Goal: Navigation & Orientation: Find specific page/section

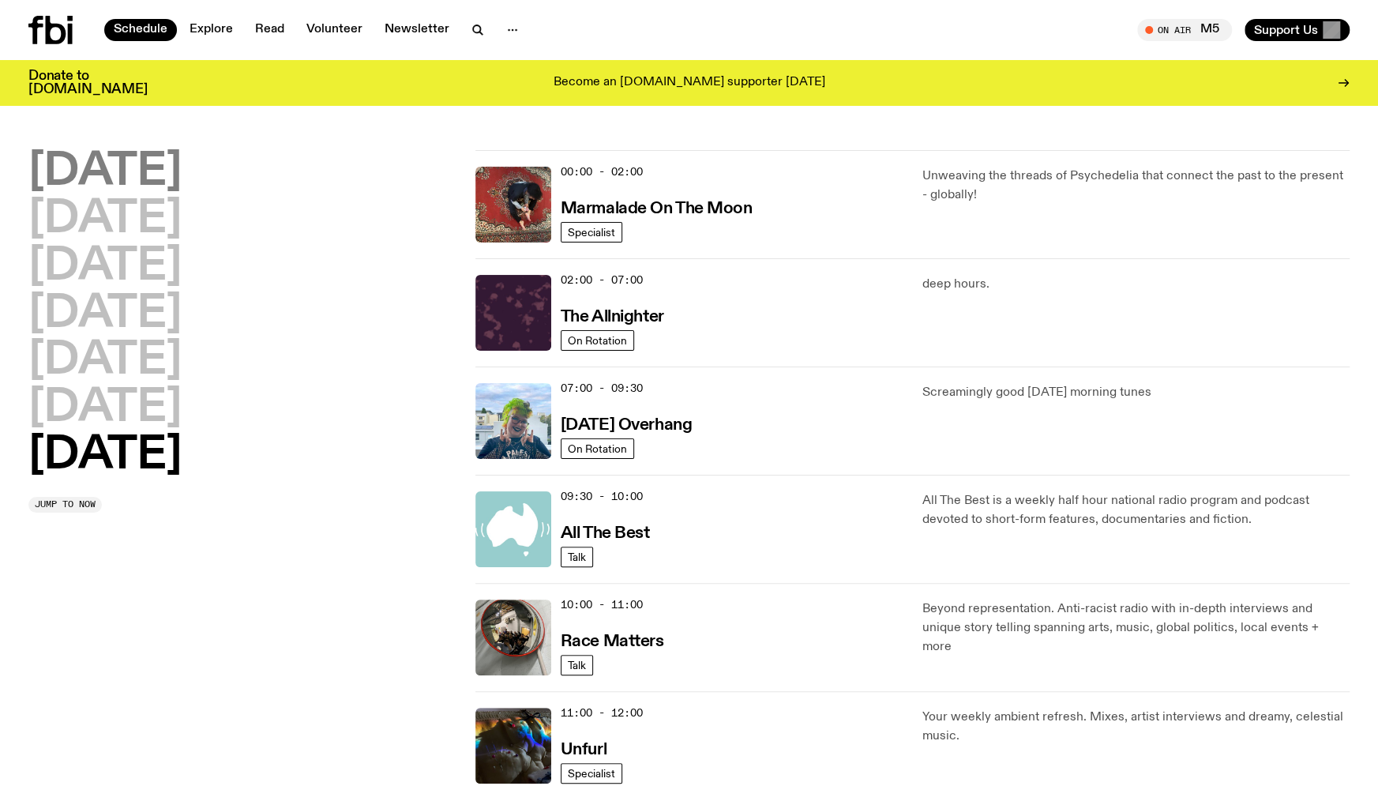
click at [156, 173] on h2 "[DATE]" at bounding box center [104, 172] width 153 height 44
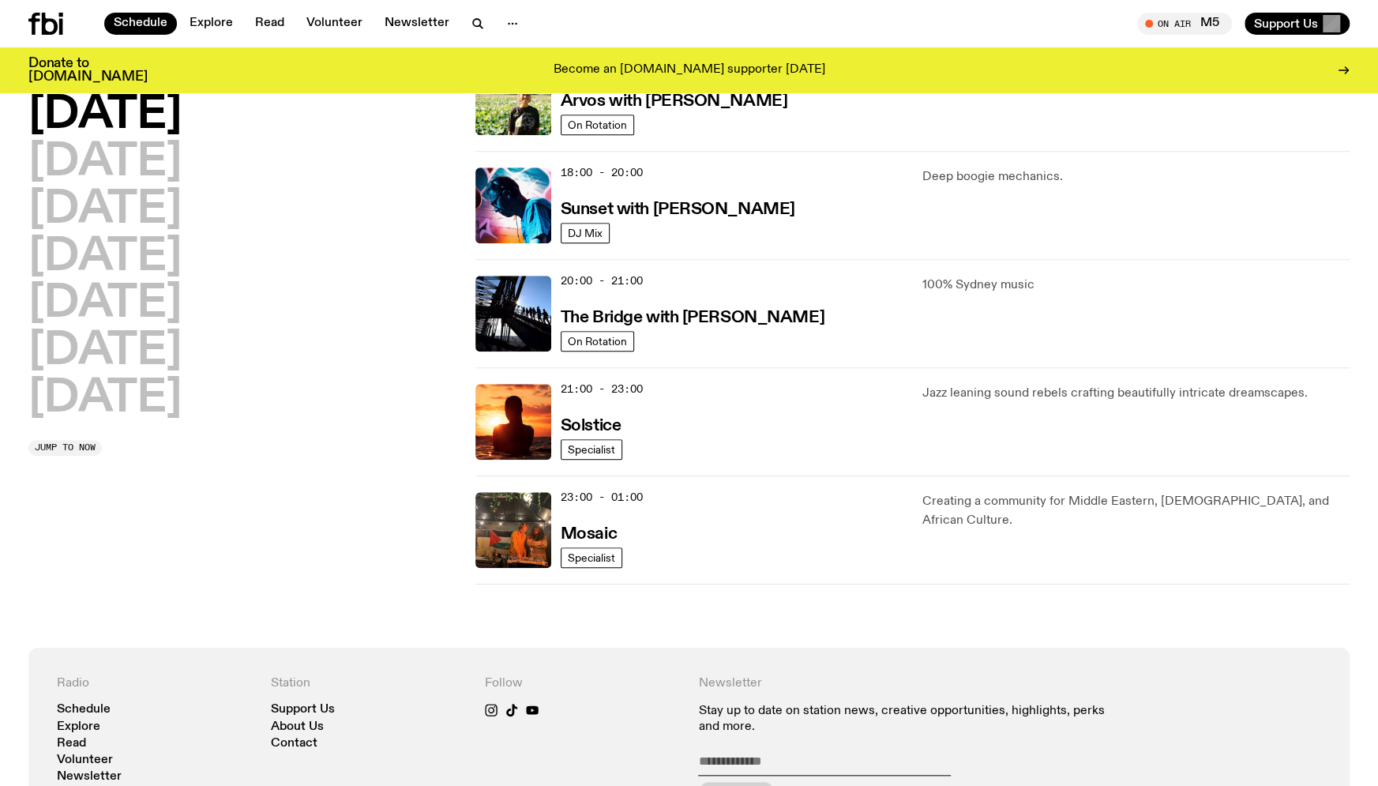
scroll to position [636, 0]
click at [162, 160] on h2 "[DATE]" at bounding box center [104, 163] width 153 height 44
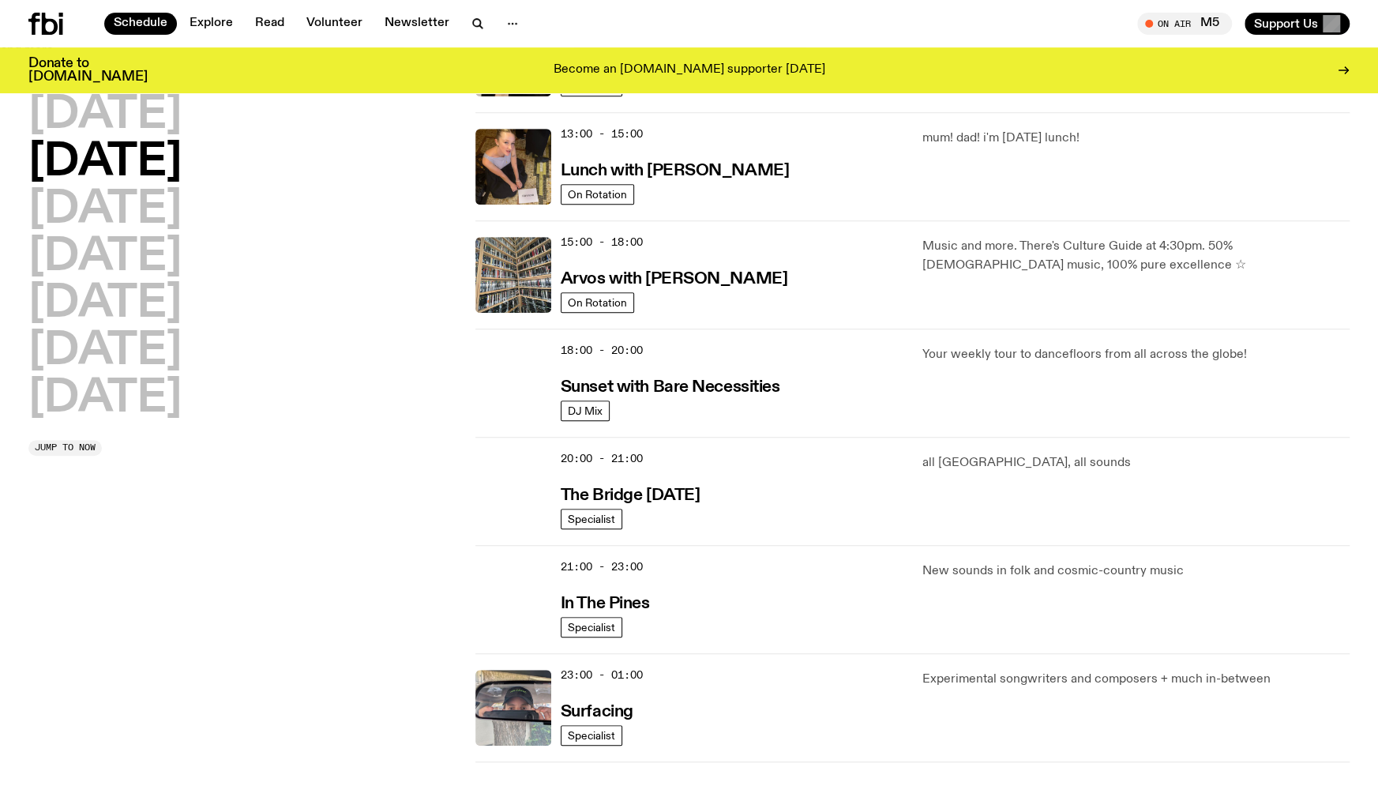
scroll to position [479, 0]
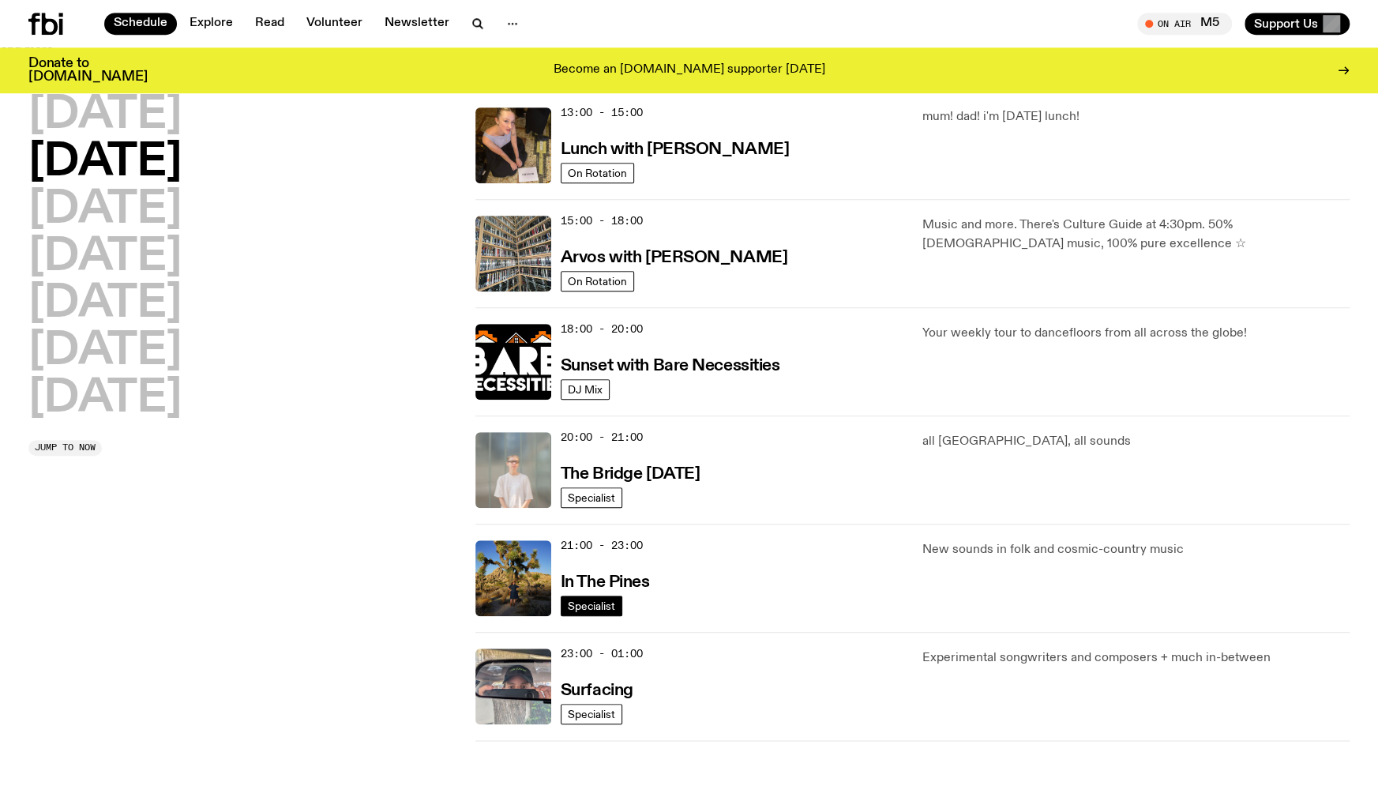
click at [602, 601] on span "Specialist" at bounding box center [591, 605] width 47 height 12
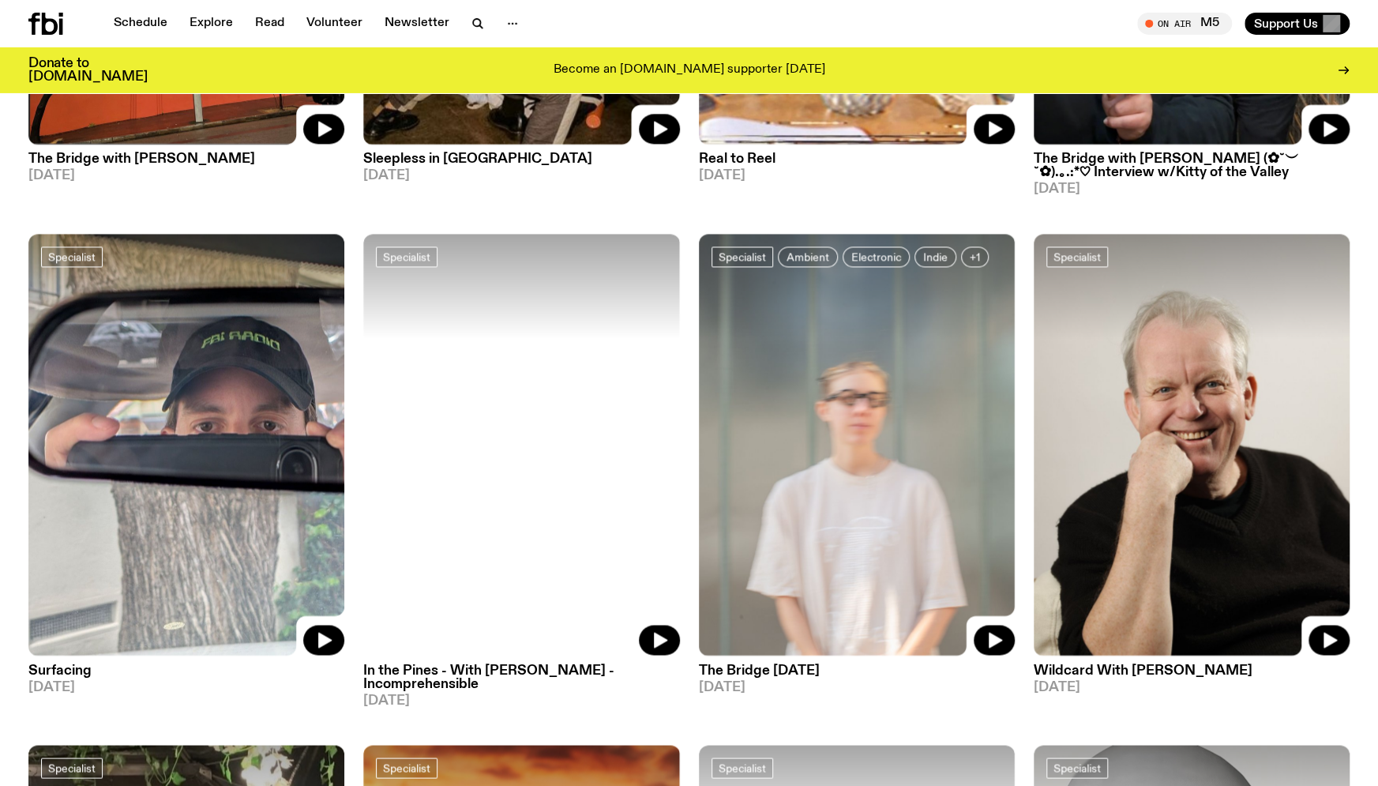
scroll to position [1516, 0]
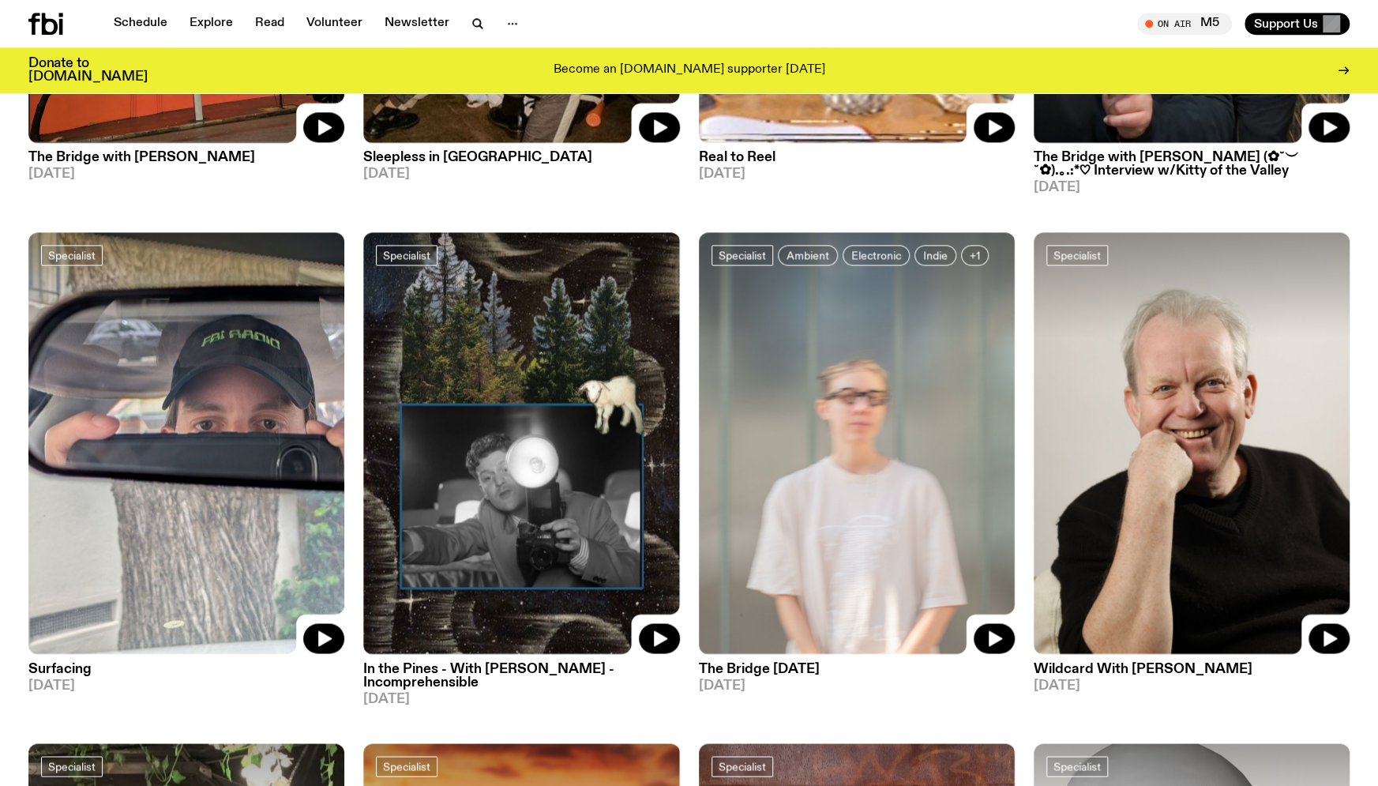
click at [547, 618] on img at bounding box center [521, 443] width 316 height 422
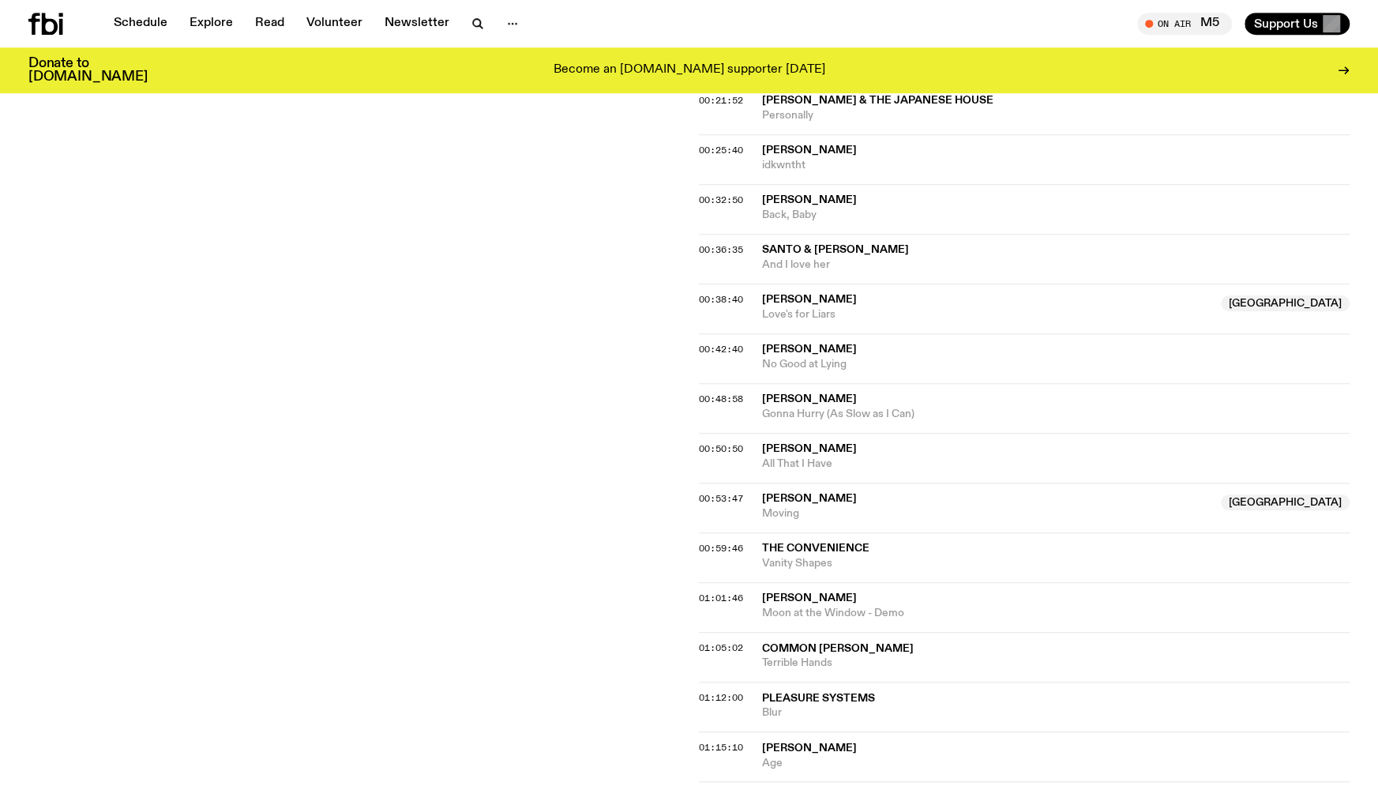
scroll to position [926, 0]
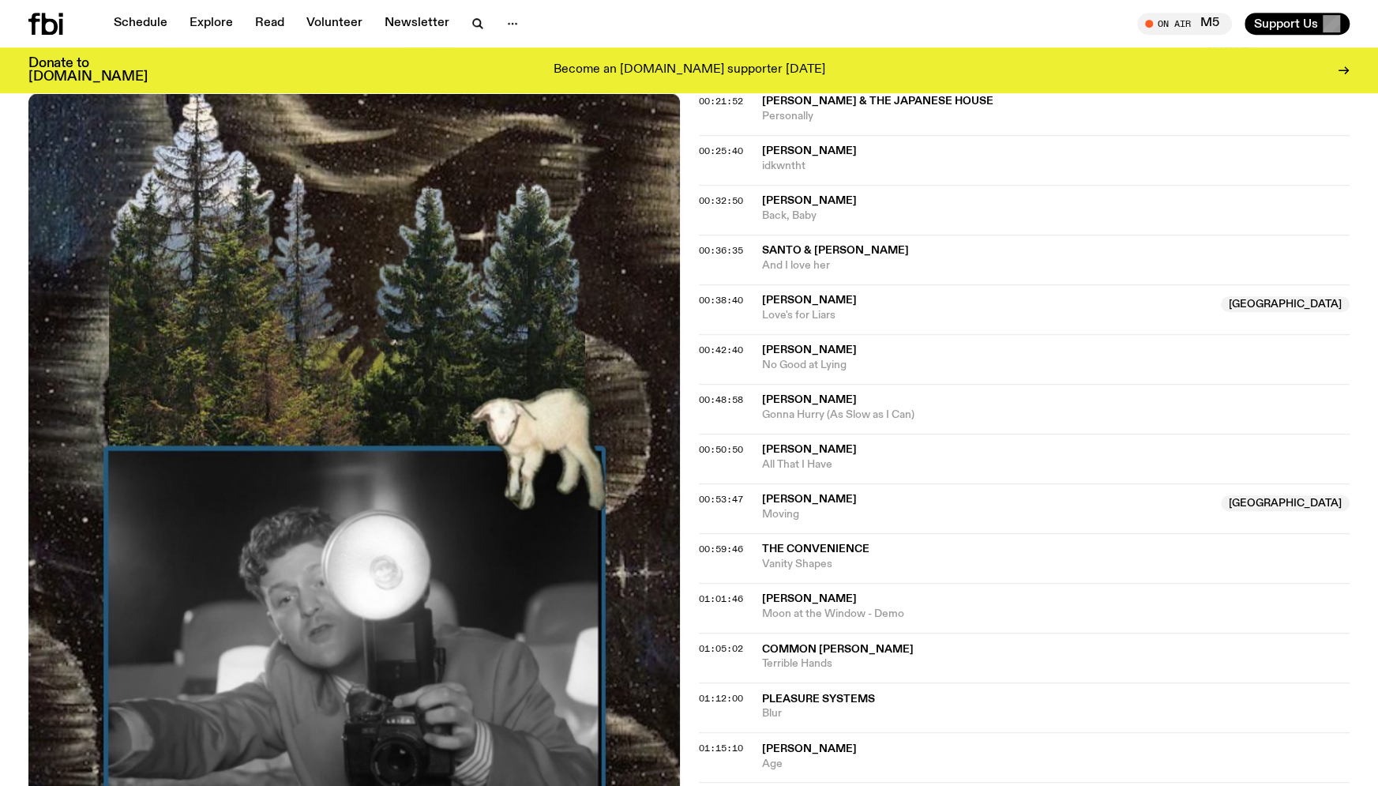
click at [413, 224] on img at bounding box center [353, 527] width 651 height 868
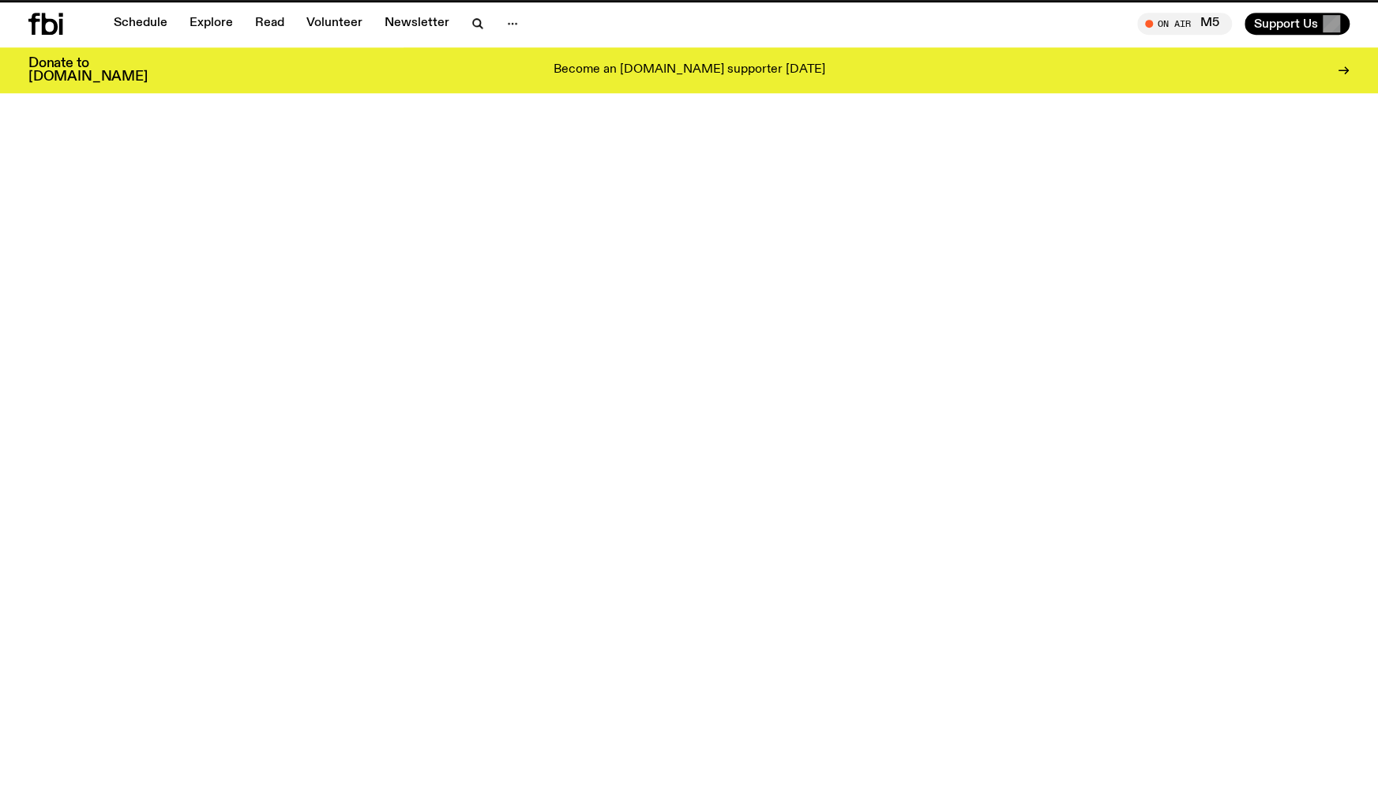
scroll to position [1515, 0]
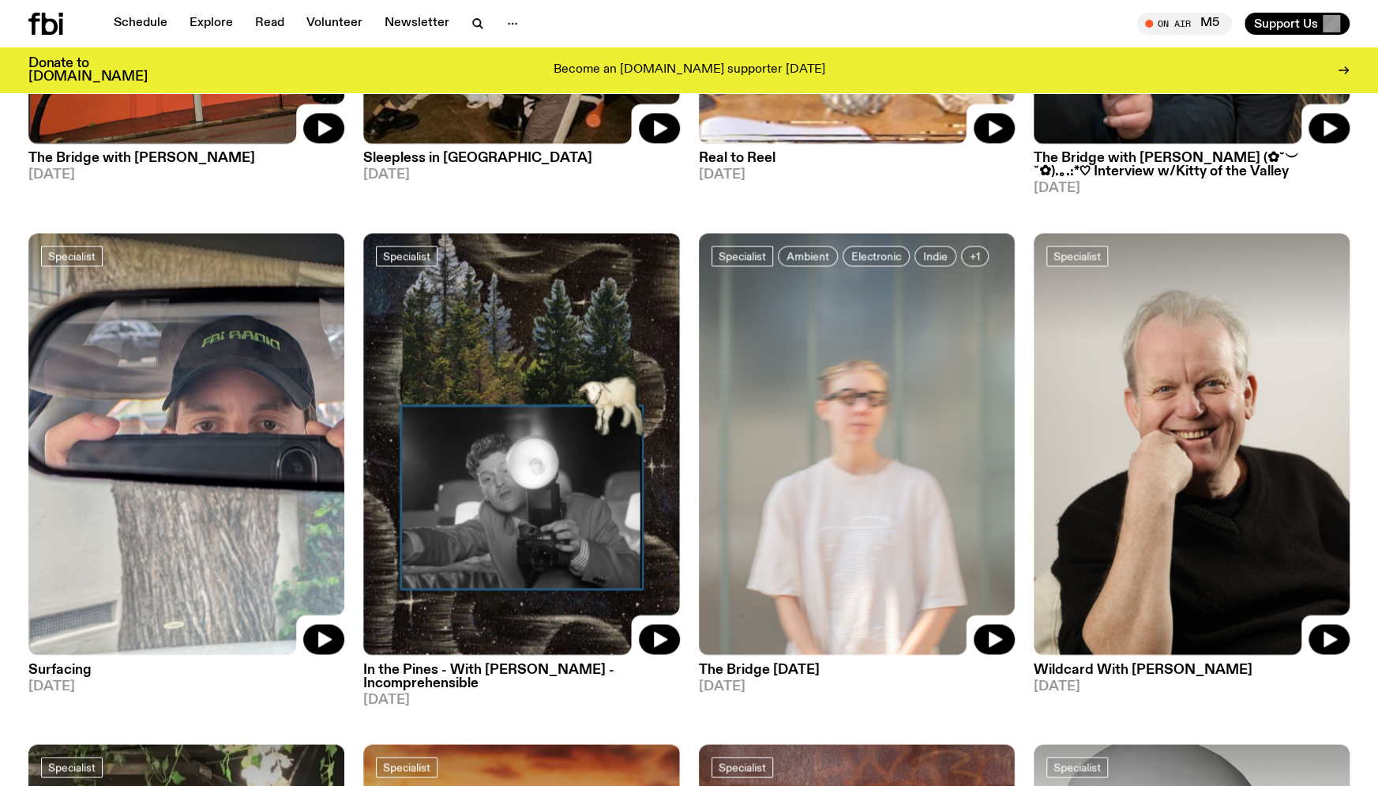
click at [524, 670] on h3 "In the Pines - With [PERSON_NAME] - Incomprehensible" at bounding box center [521, 675] width 316 height 27
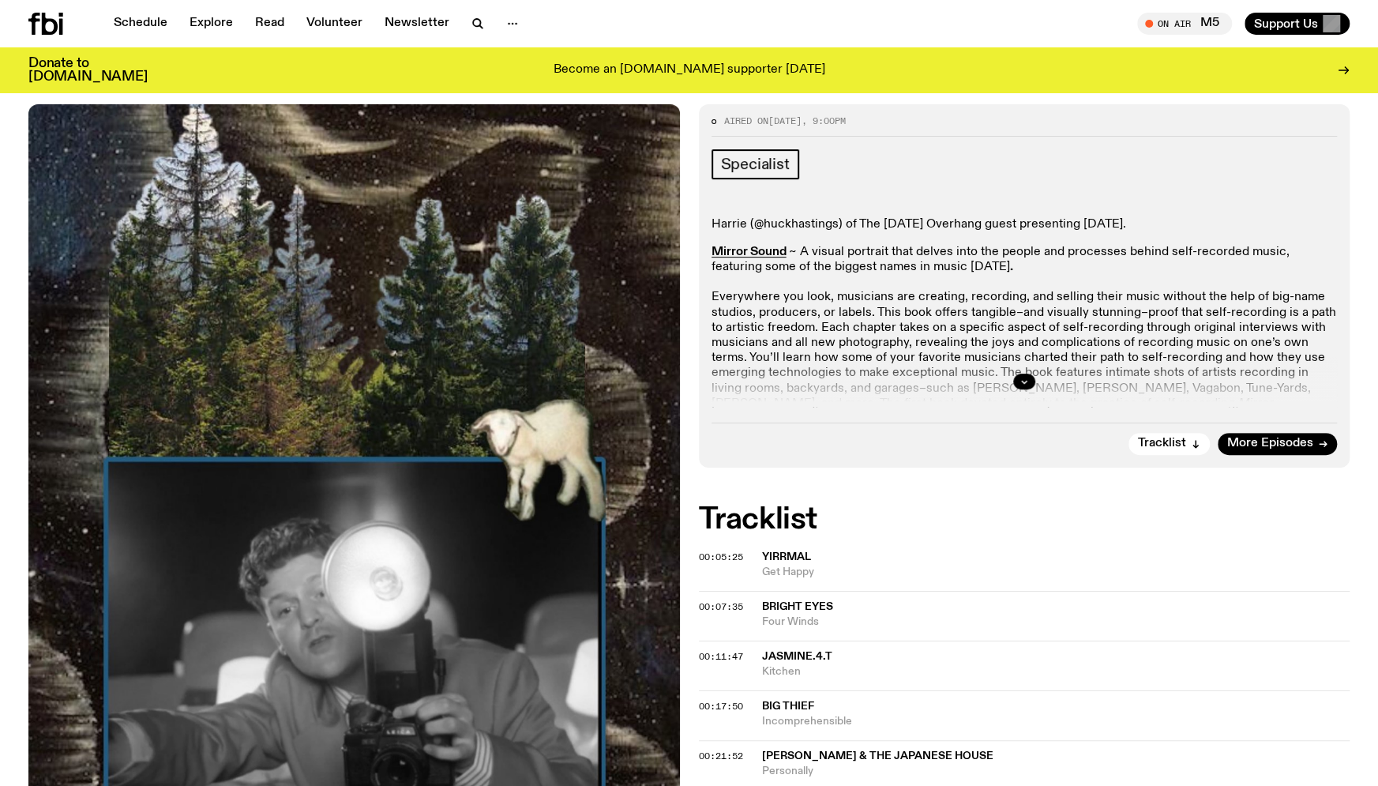
scroll to position [273, 0]
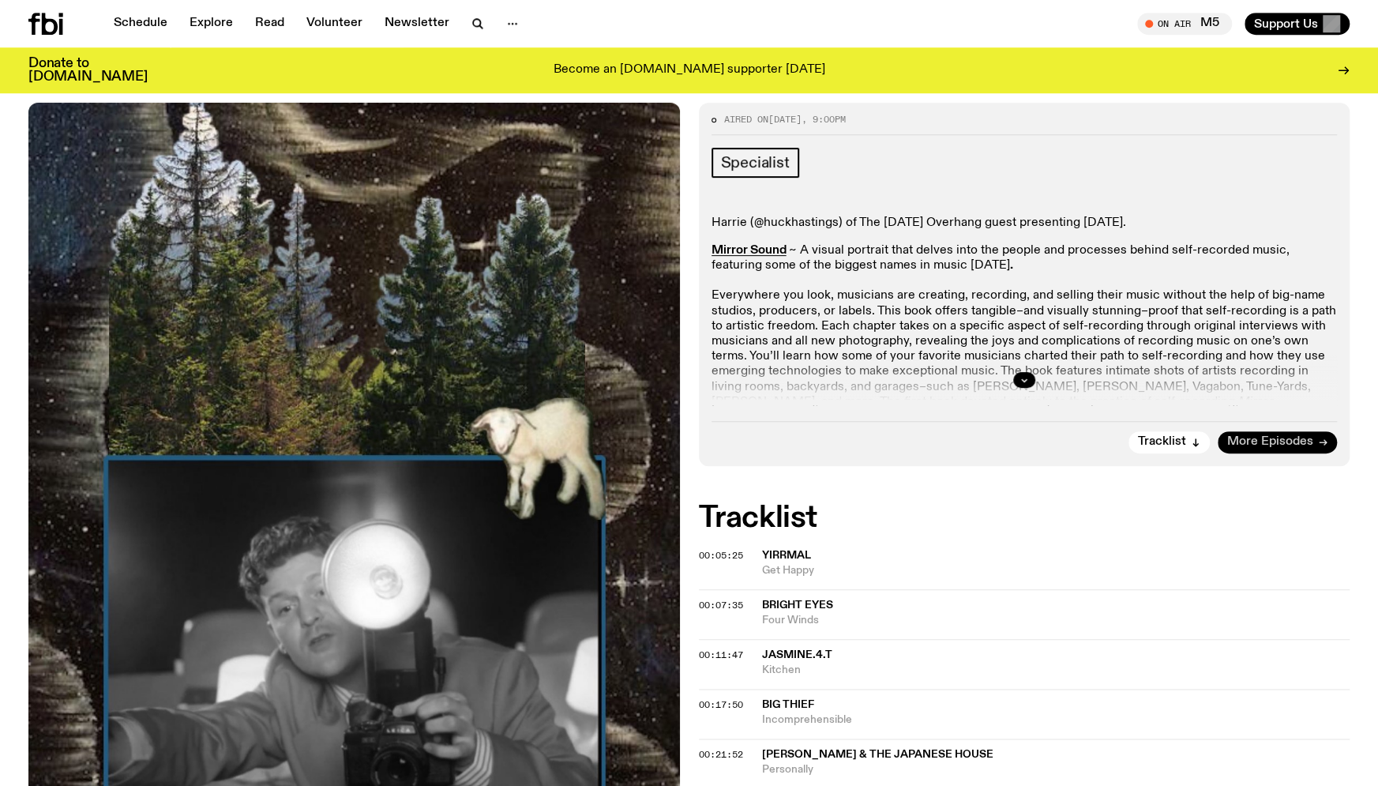
click at [1275, 437] on span "More Episodes" at bounding box center [1270, 442] width 86 height 12
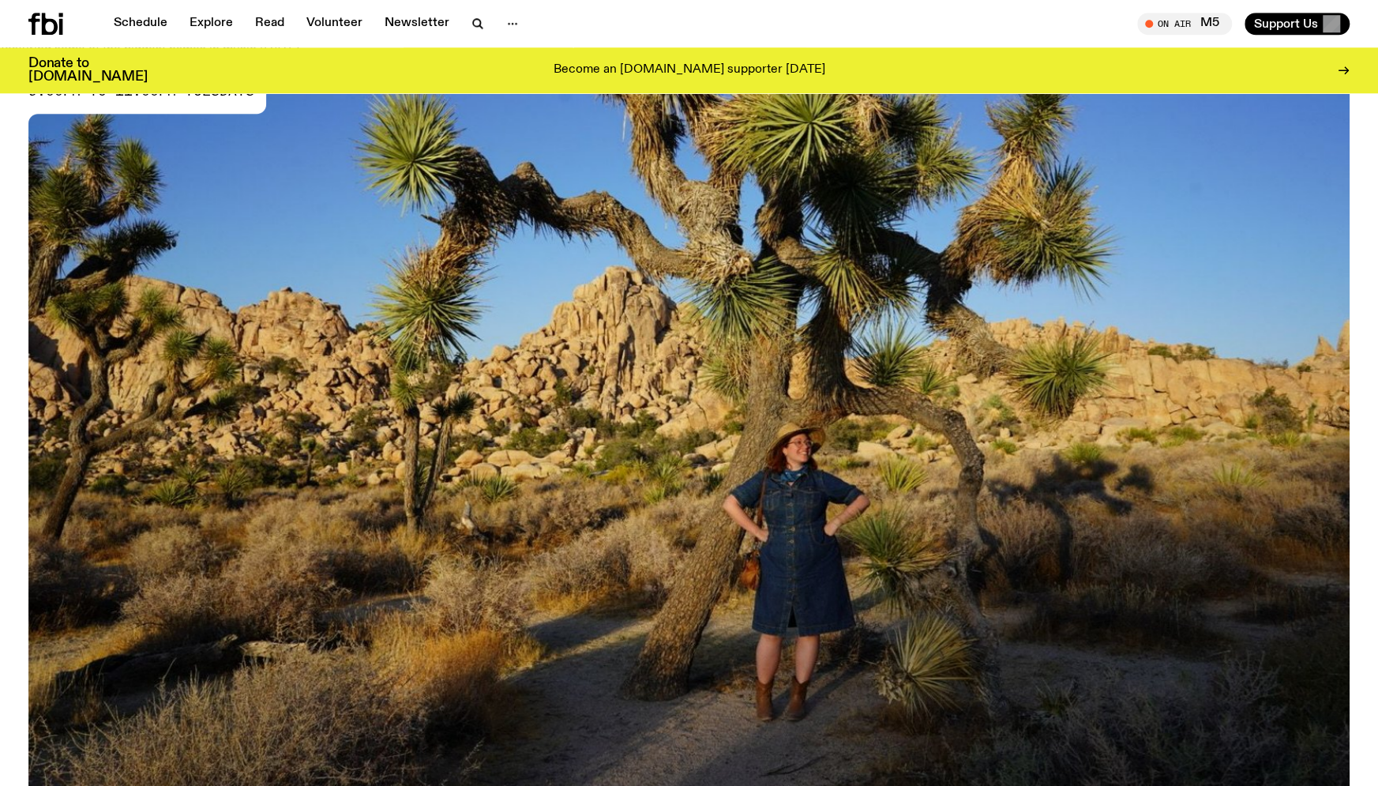
scroll to position [140, 0]
click at [844, 346] on img at bounding box center [688, 455] width 1321 height 743
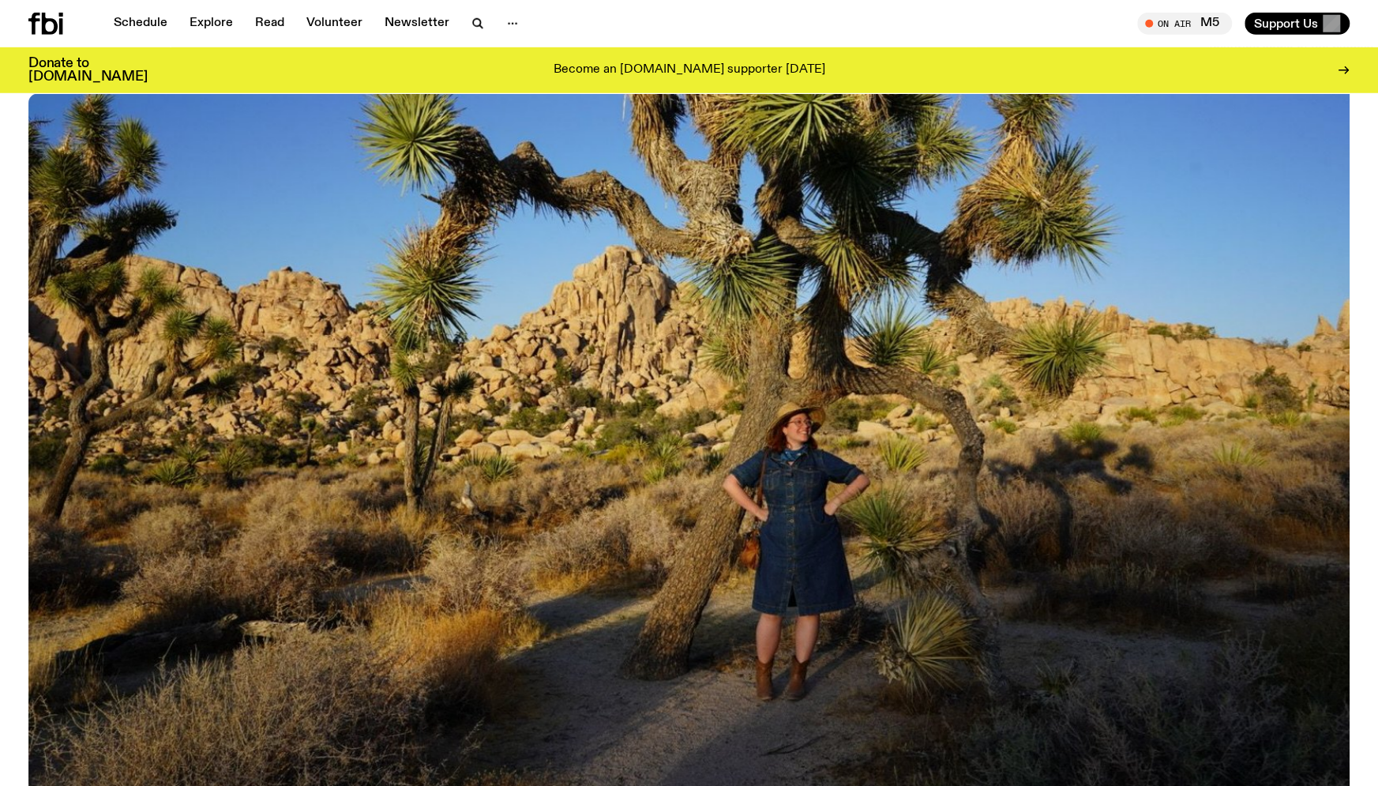
scroll to position [161, 0]
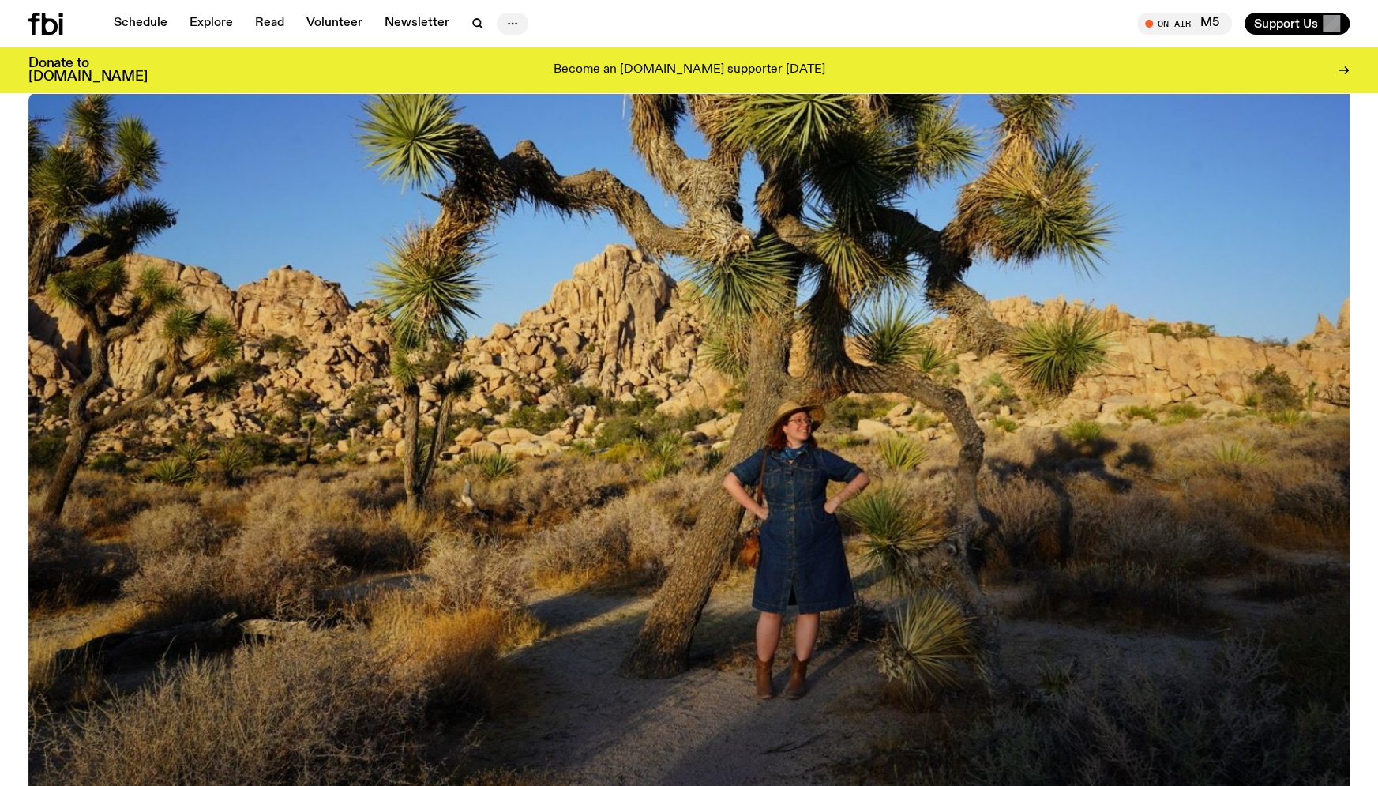
click at [512, 20] on icon "button" at bounding box center [512, 23] width 19 height 19
click at [501, 78] on link "Contact" at bounding box center [512, 84] width 79 height 22
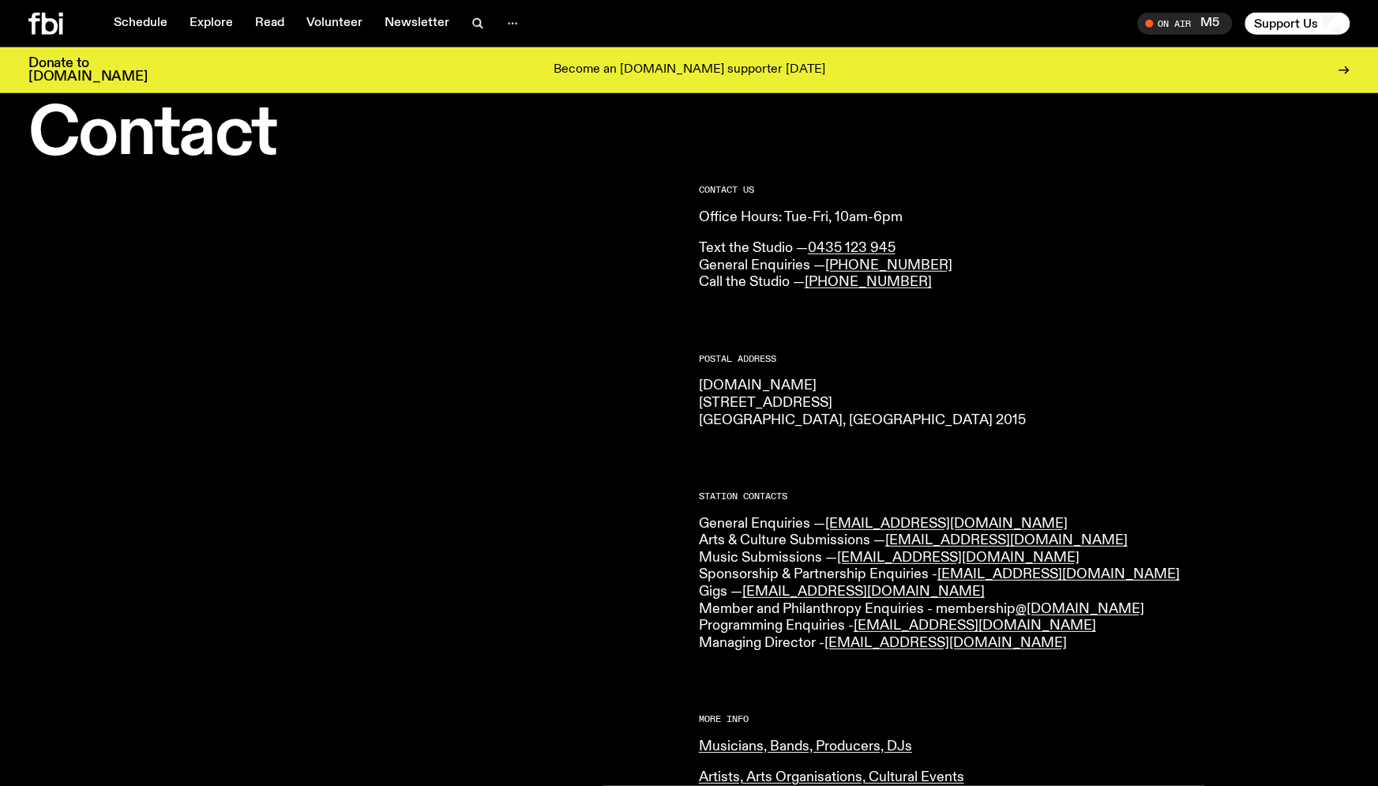
scroll to position [36, 0]
click at [865, 672] on div "CONTACT US Office Hours: Tue-Fri, 10am-6pm Text the Studio — 0435 123 945 Gener…" at bounding box center [1024, 646] width 651 height 925
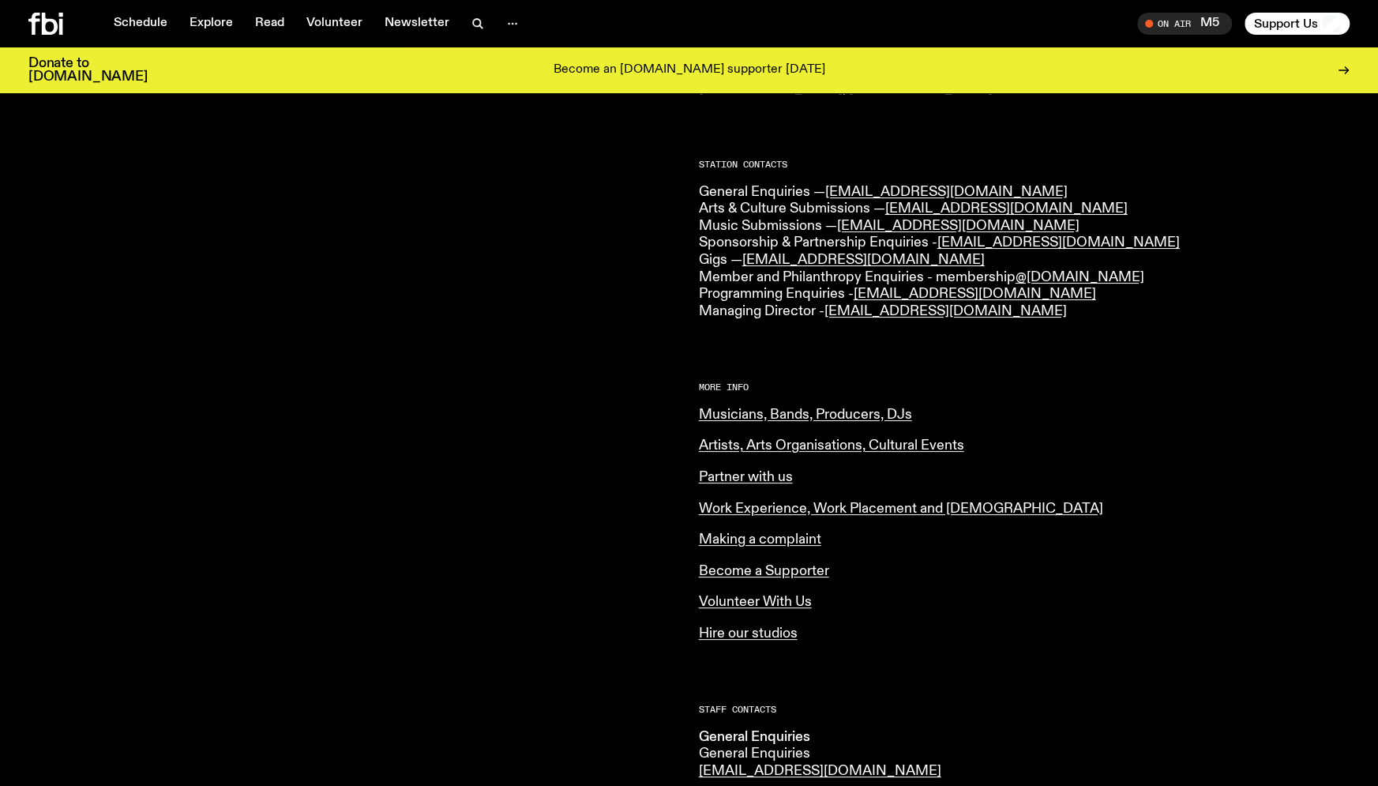
scroll to position [370, 0]
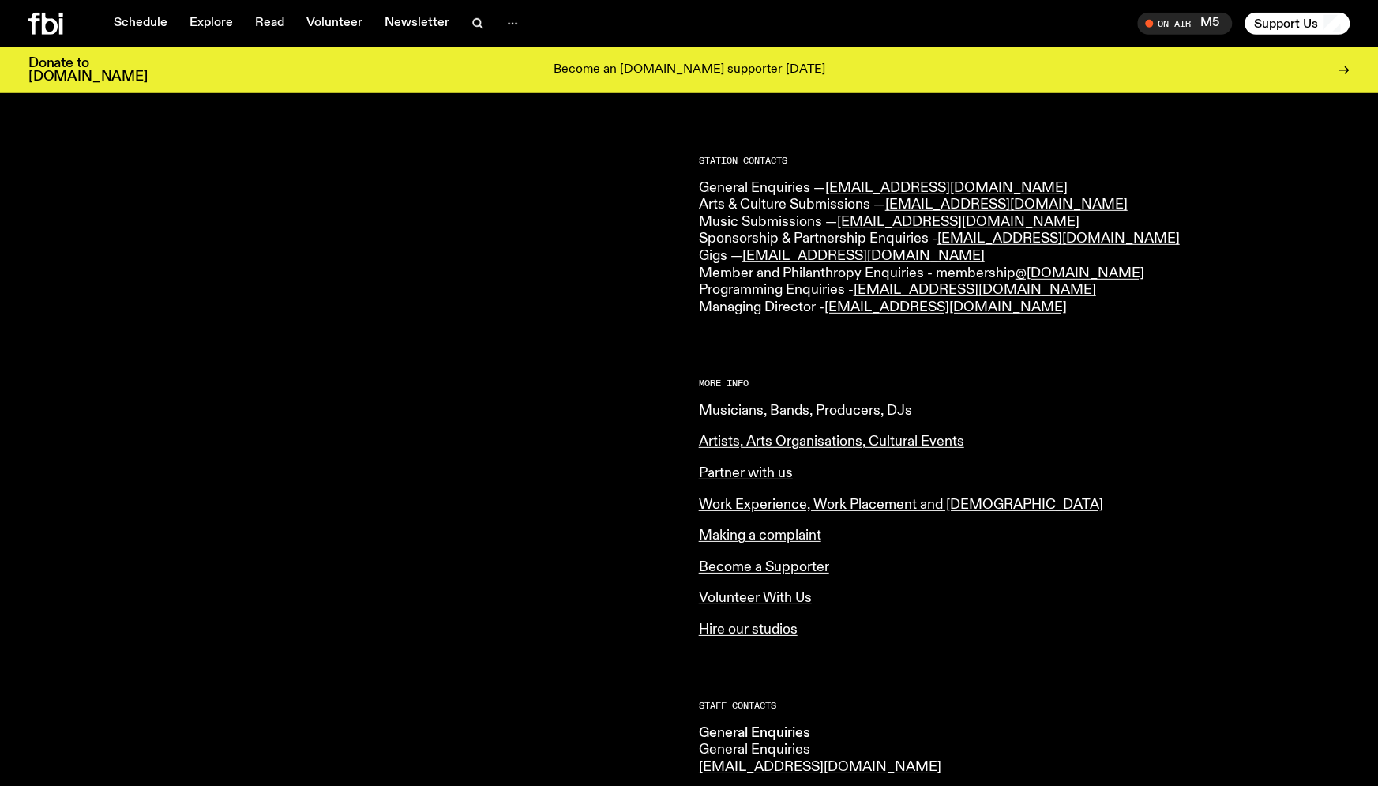
click at [830, 408] on link "Musicians, Bands, Producers, DJs" at bounding box center [805, 410] width 213 height 14
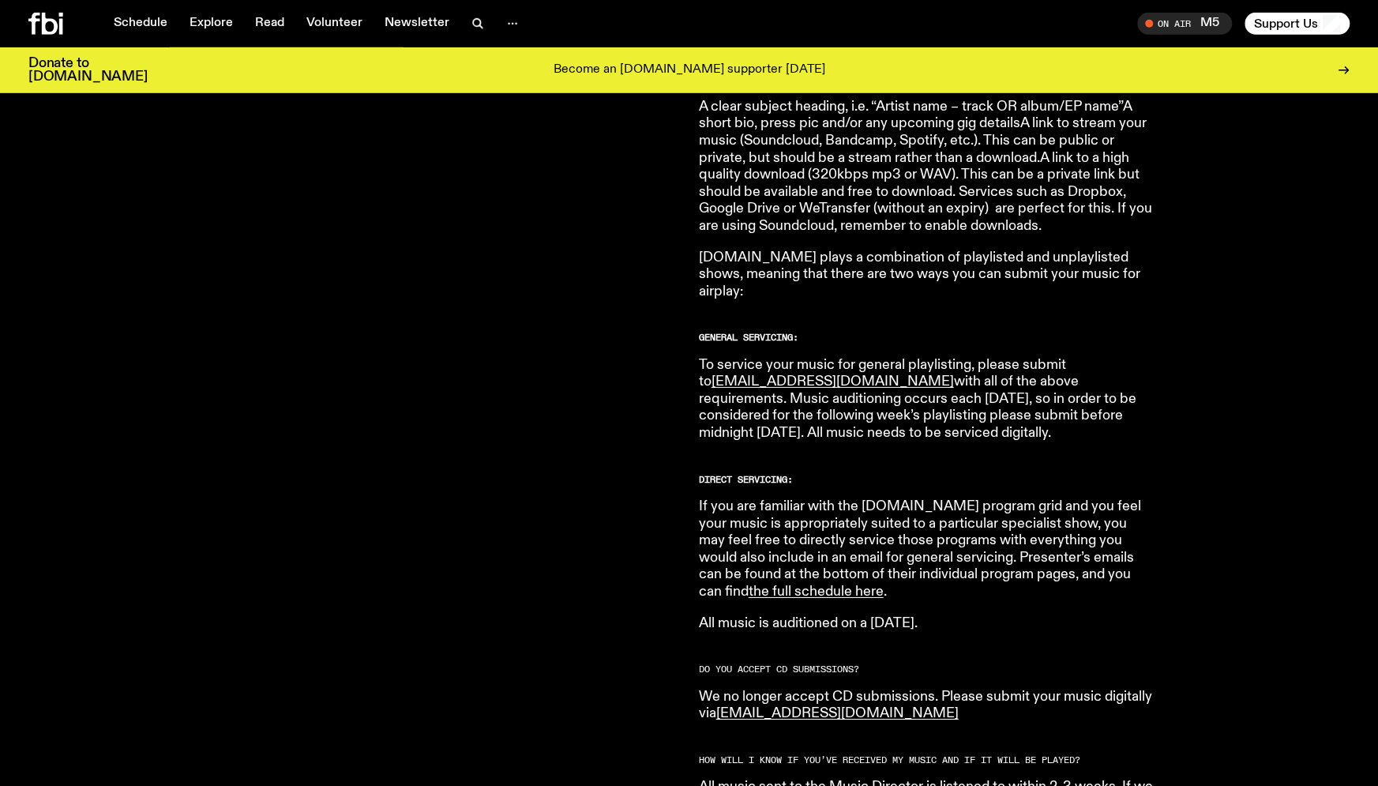
scroll to position [737, 0]
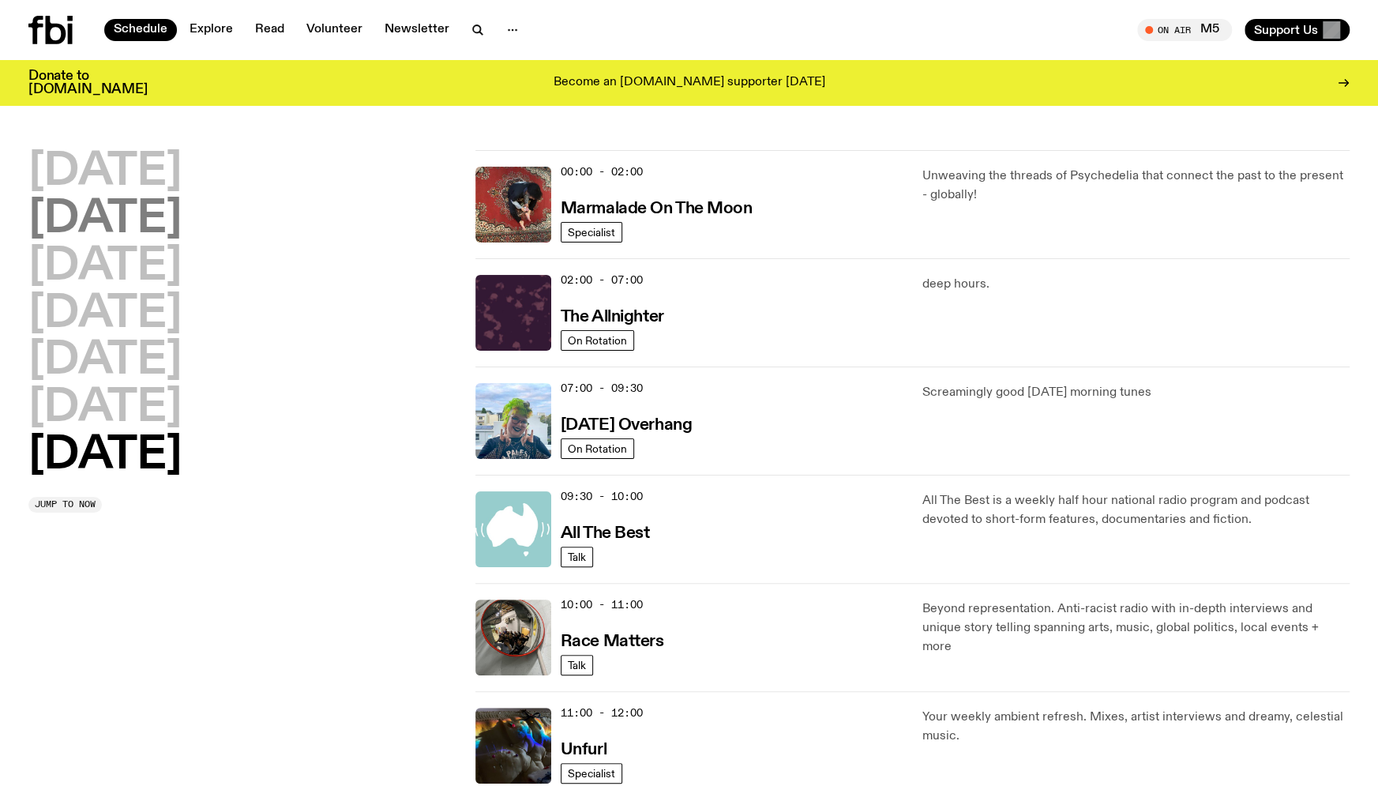
click at [144, 226] on h2 "[DATE]" at bounding box center [104, 219] width 153 height 44
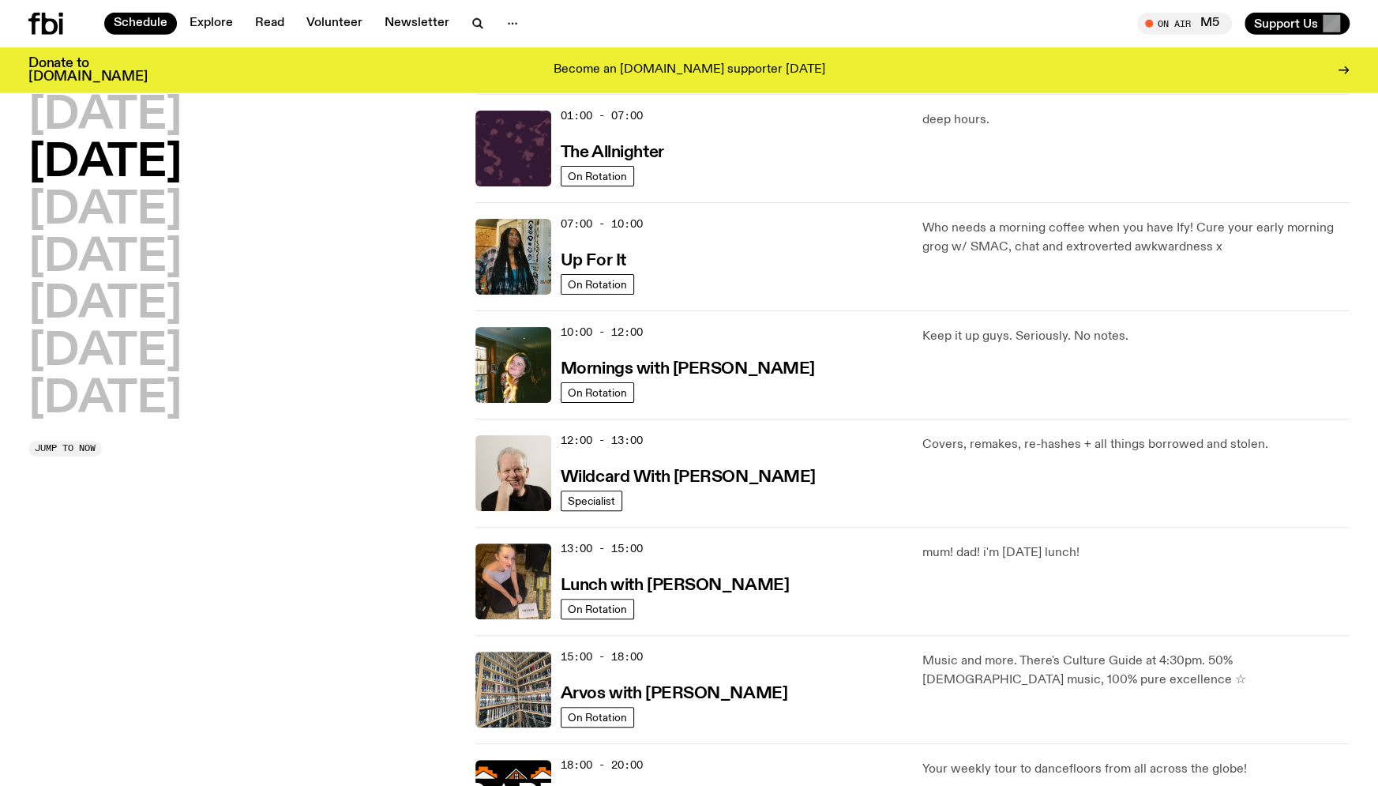
click at [144, 226] on h2 "[DATE]" at bounding box center [104, 211] width 153 height 44
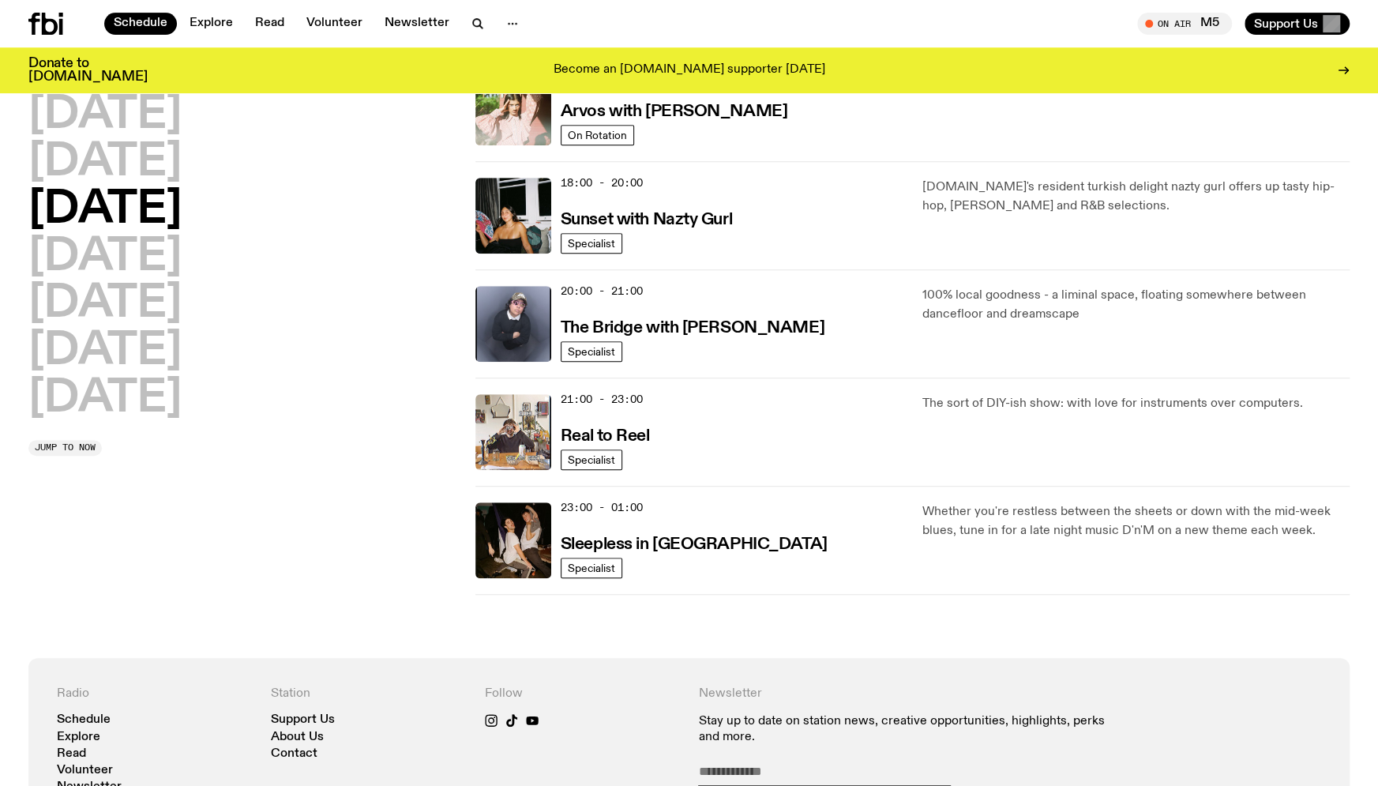
scroll to position [625, 0]
drag, startPoint x: 149, startPoint y: 134, endPoint x: 145, endPoint y: 160, distance: 26.4
click at [145, 160] on div "Monday Tuesday Wednesday Thursday Friday Saturday Sunday" at bounding box center [242, 257] width 428 height 328
click at [145, 160] on h2 "Tuesday" at bounding box center [104, 163] width 153 height 44
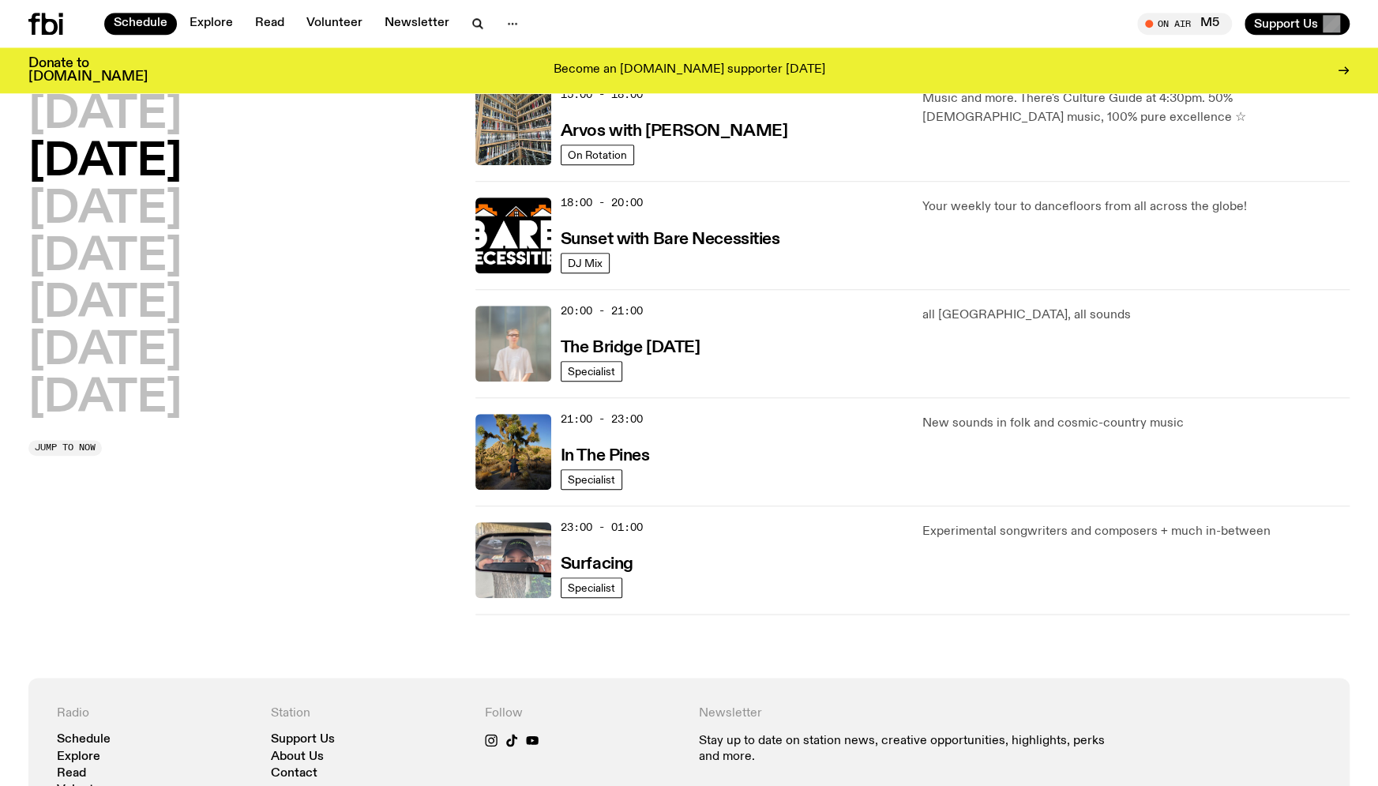
scroll to position [606, 0]
click at [595, 454] on h3 "In The Pines" at bounding box center [605, 455] width 89 height 17
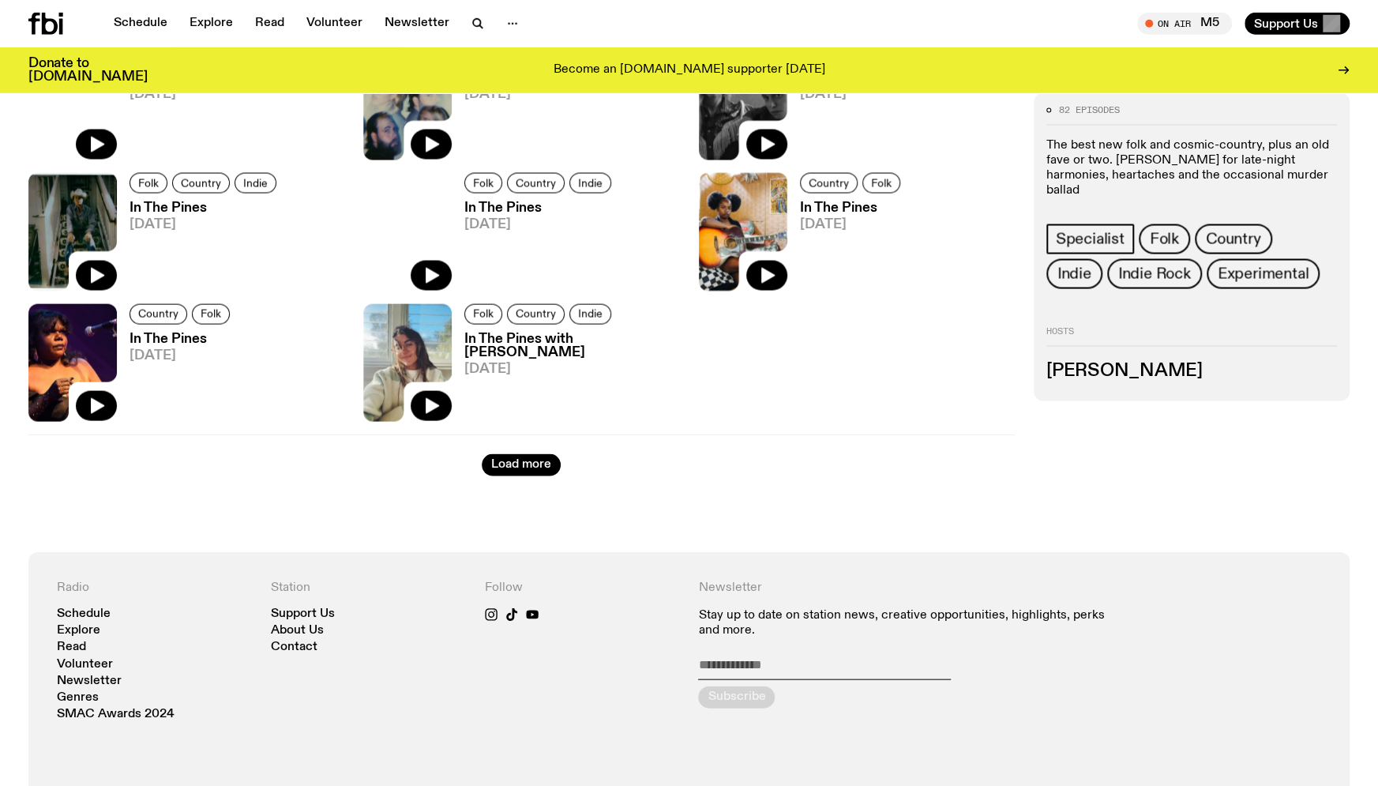
scroll to position [2092, 0]
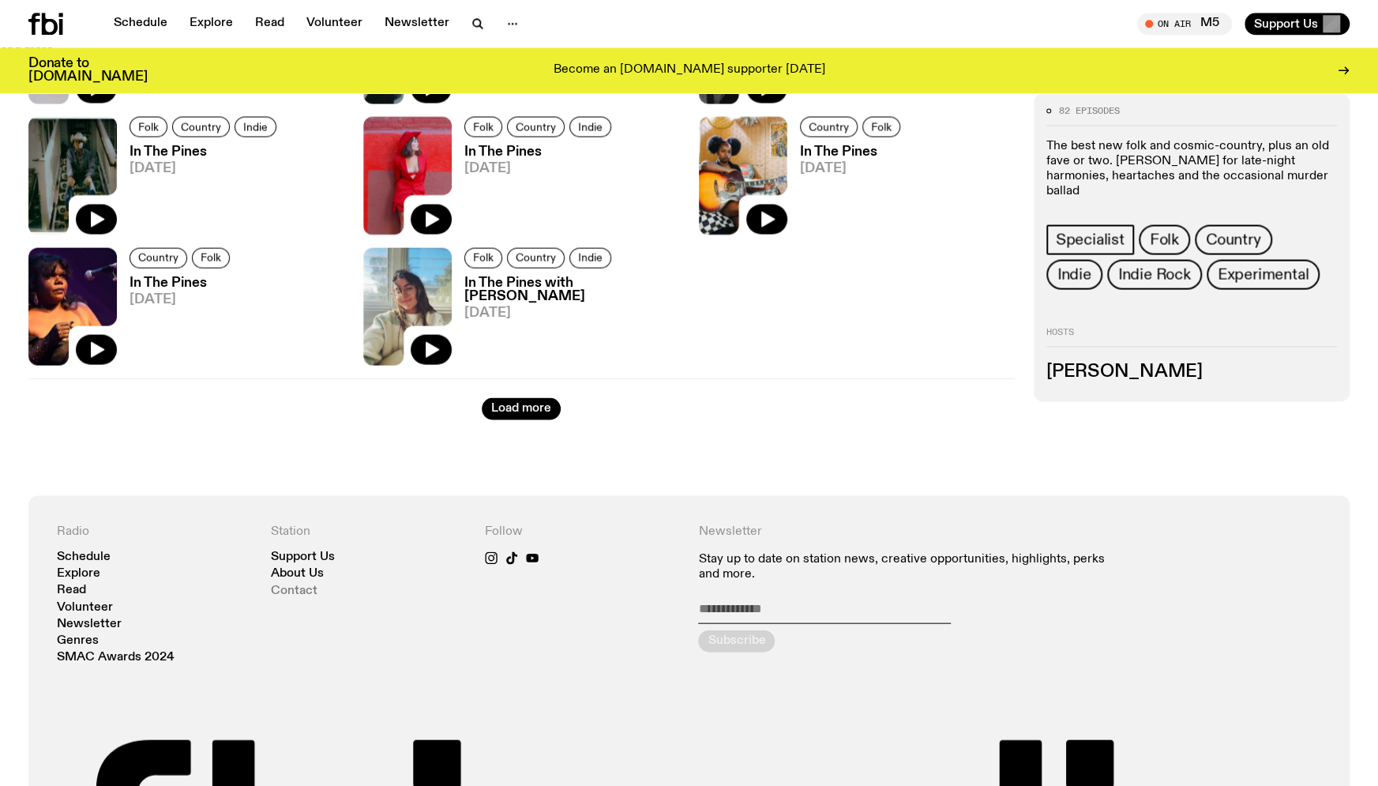
click at [304, 589] on link "Contact" at bounding box center [294, 590] width 47 height 12
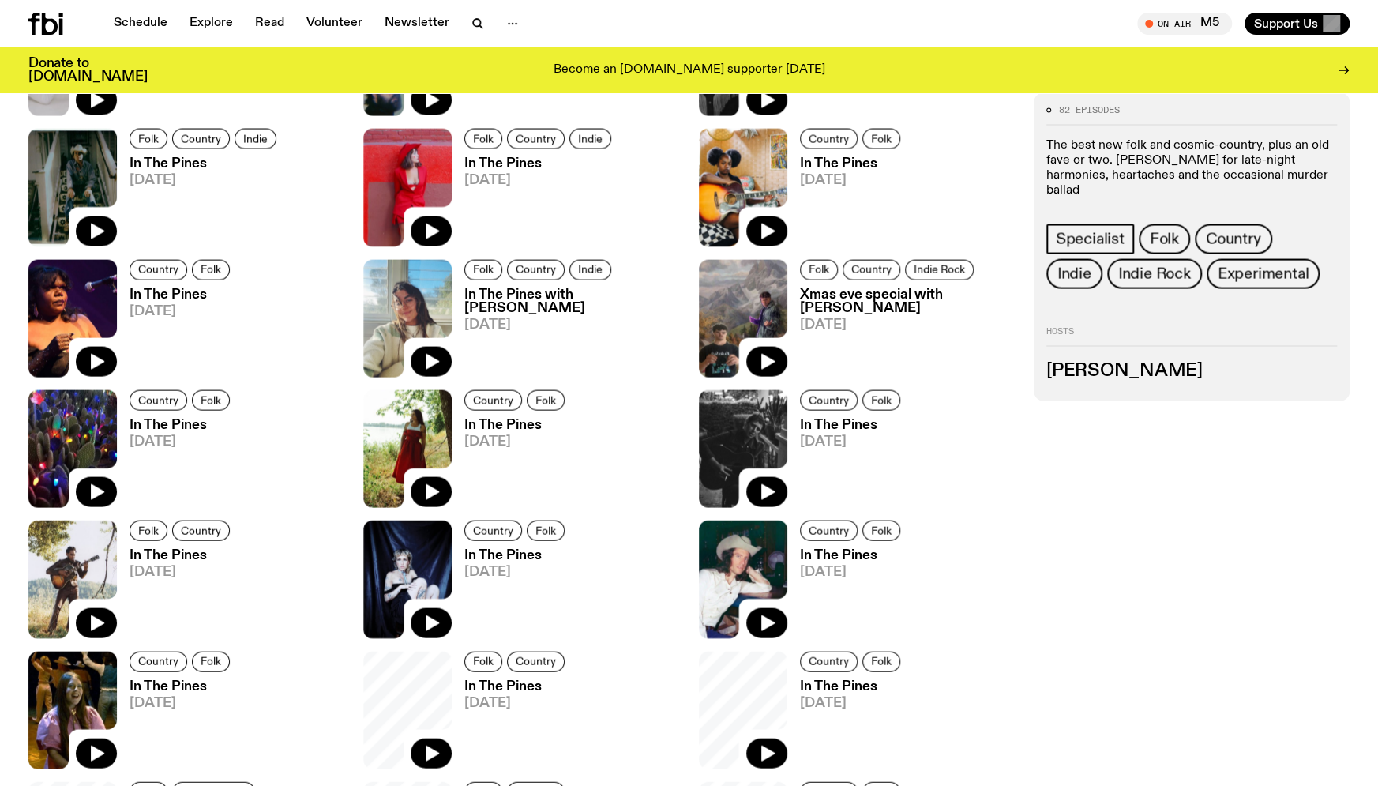
scroll to position [2087, 0]
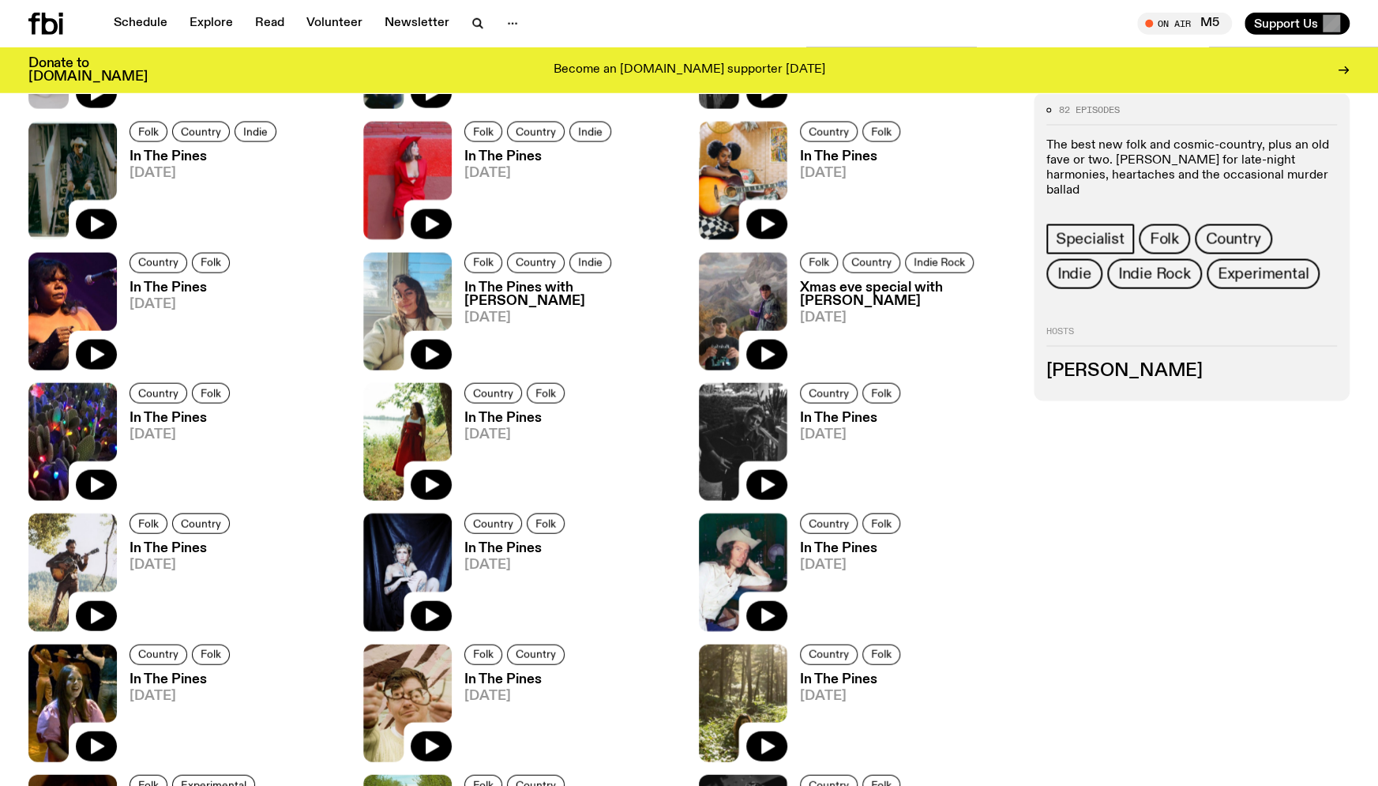
click at [846, 545] on h3 "In The Pines" at bounding box center [852, 548] width 105 height 13
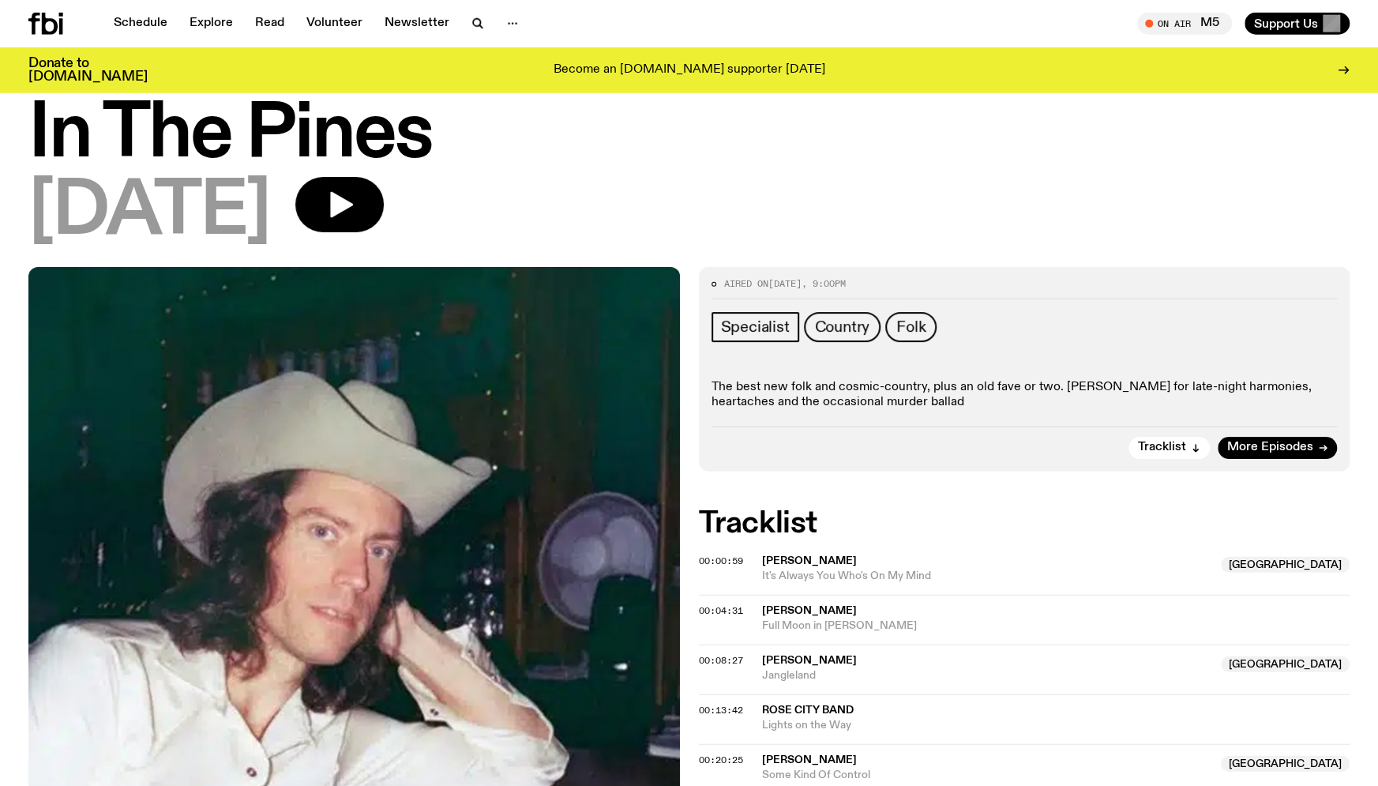
scroll to position [37, 0]
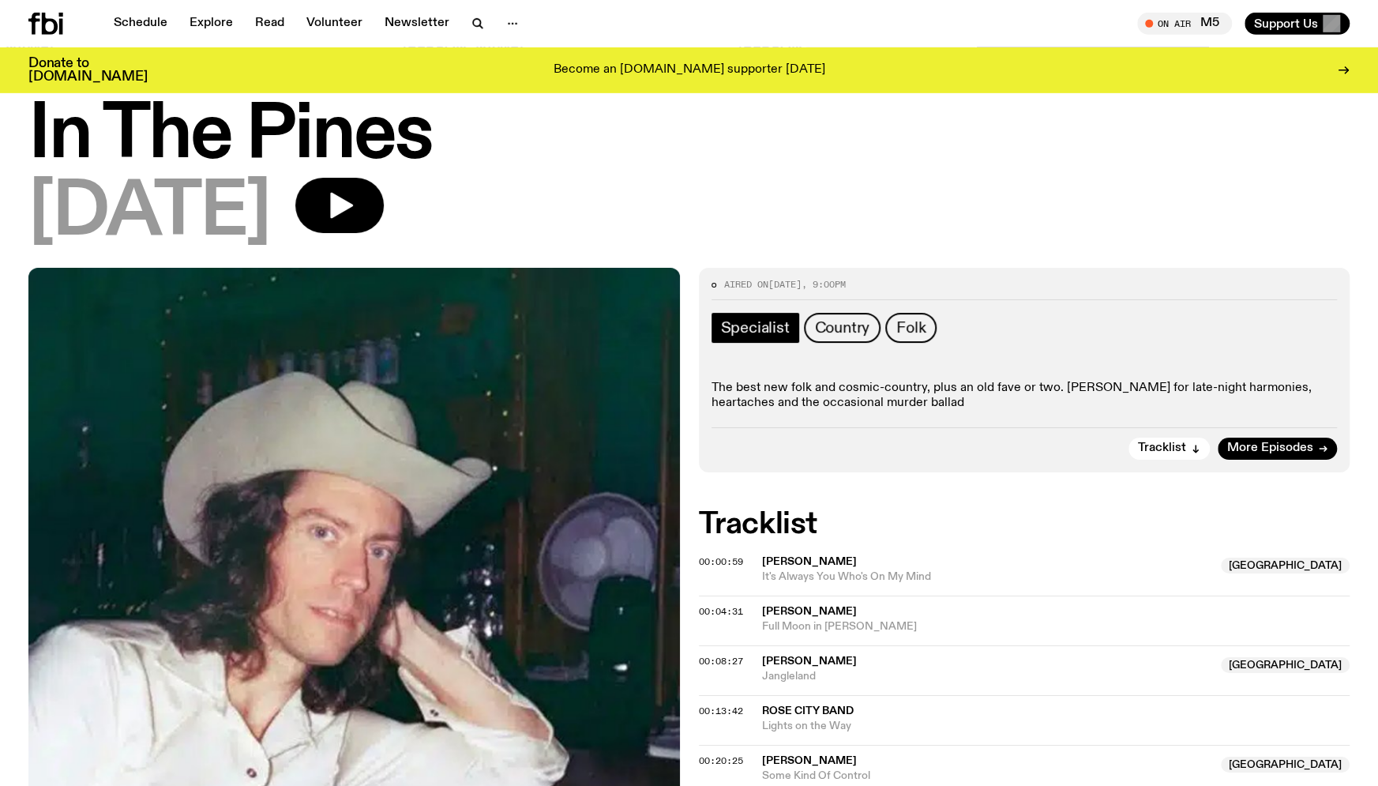
click at [776, 326] on span "Specialist" at bounding box center [755, 327] width 69 height 17
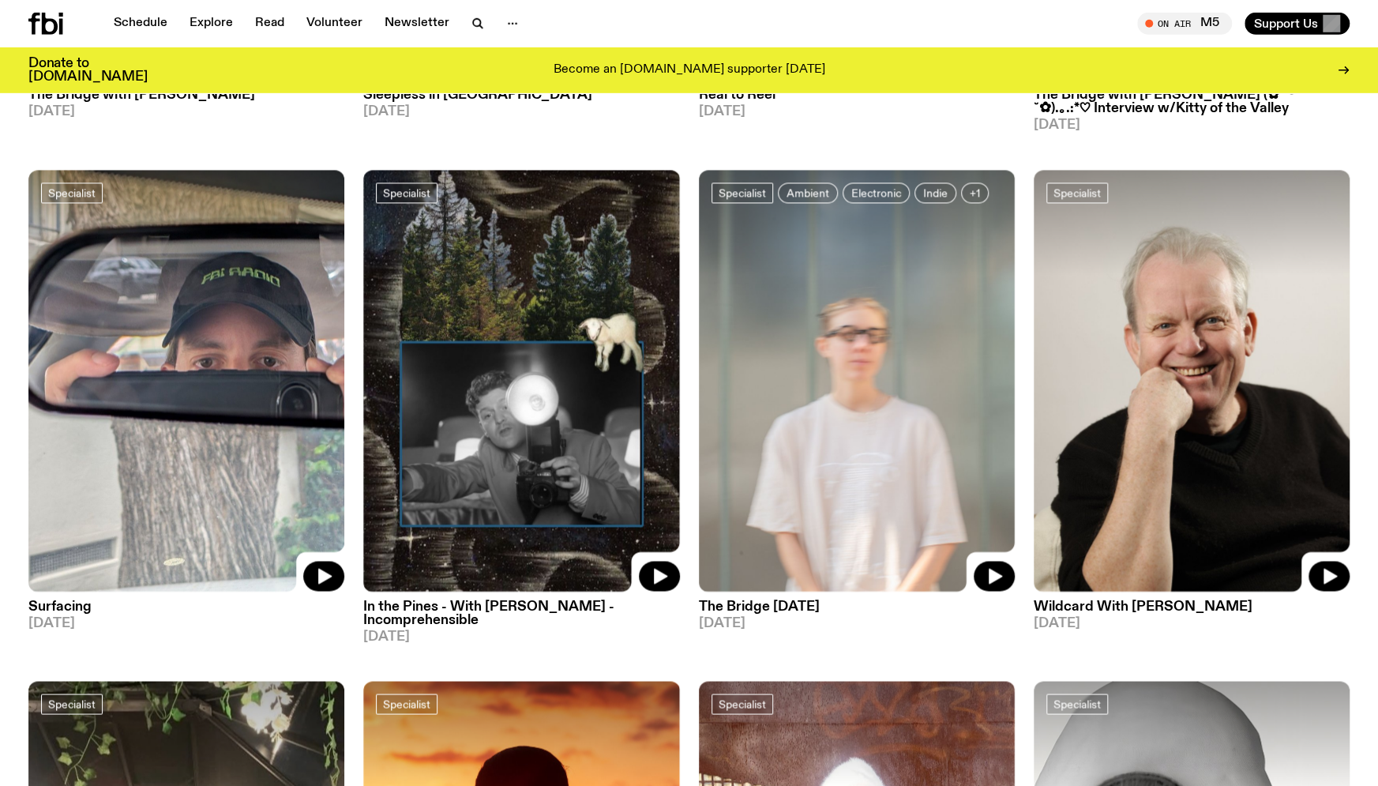
scroll to position [1564, 0]
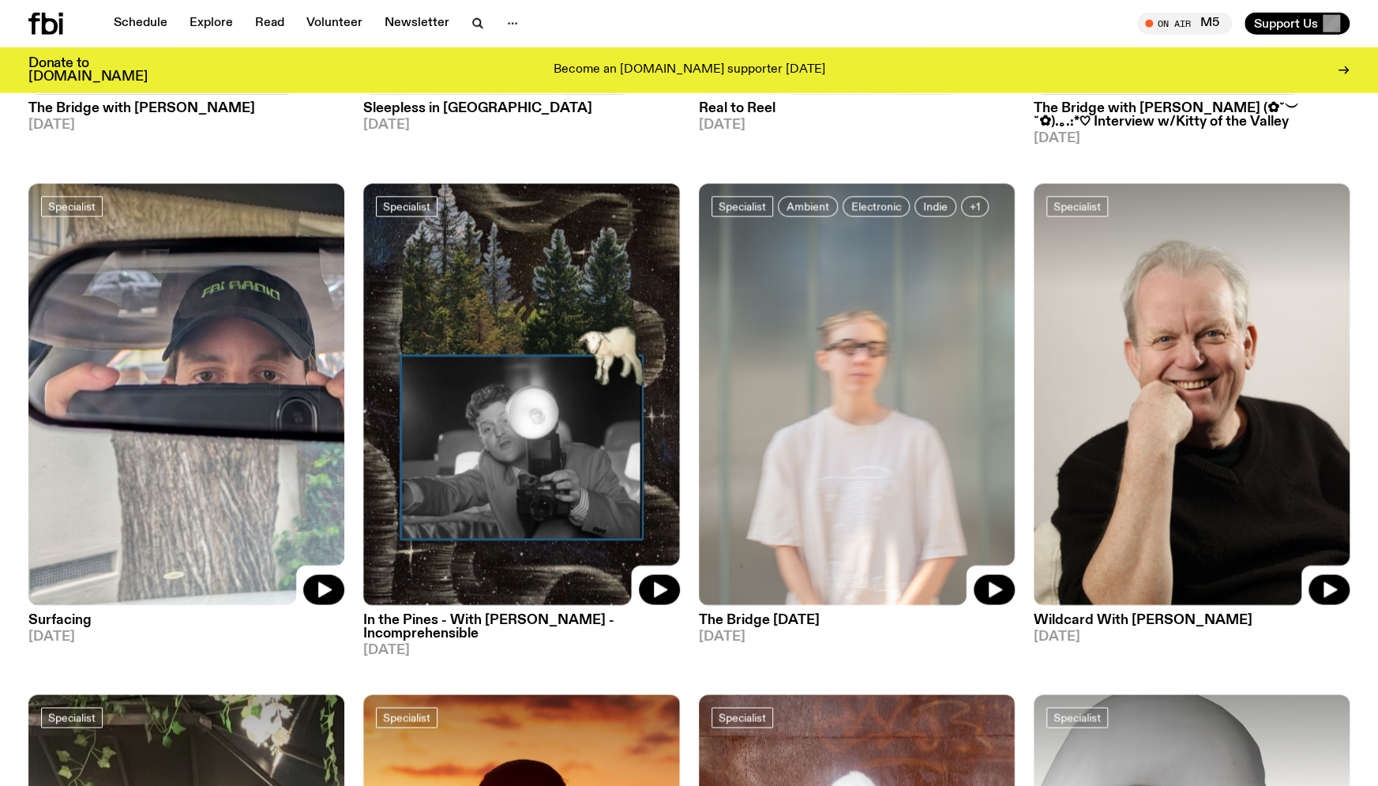
click at [1292, 412] on img at bounding box center [1192, 395] width 316 height 422
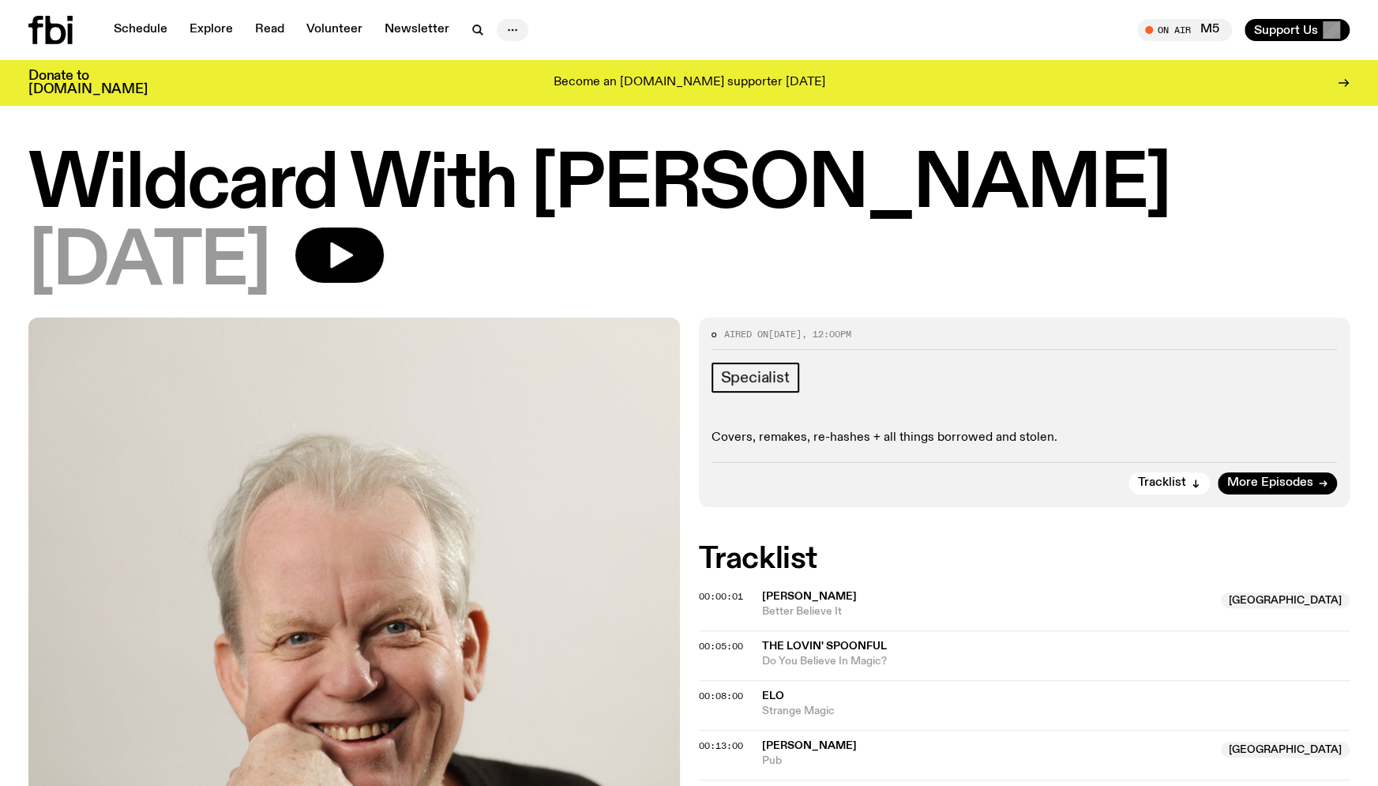
click at [509, 35] on icon "button" at bounding box center [512, 30] width 19 height 19
click at [473, 28] on icon "button" at bounding box center [476, 28] width 7 height 7
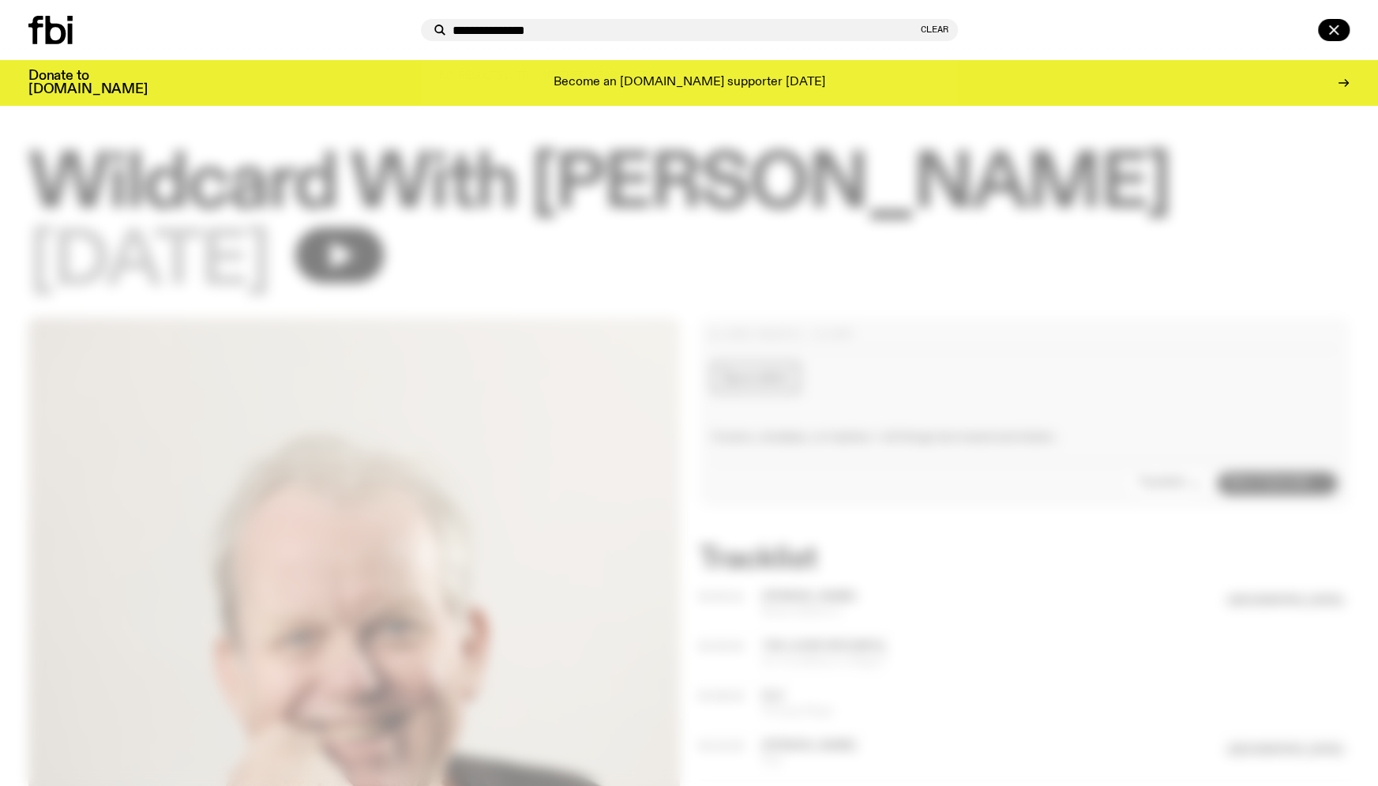
type input "**********"
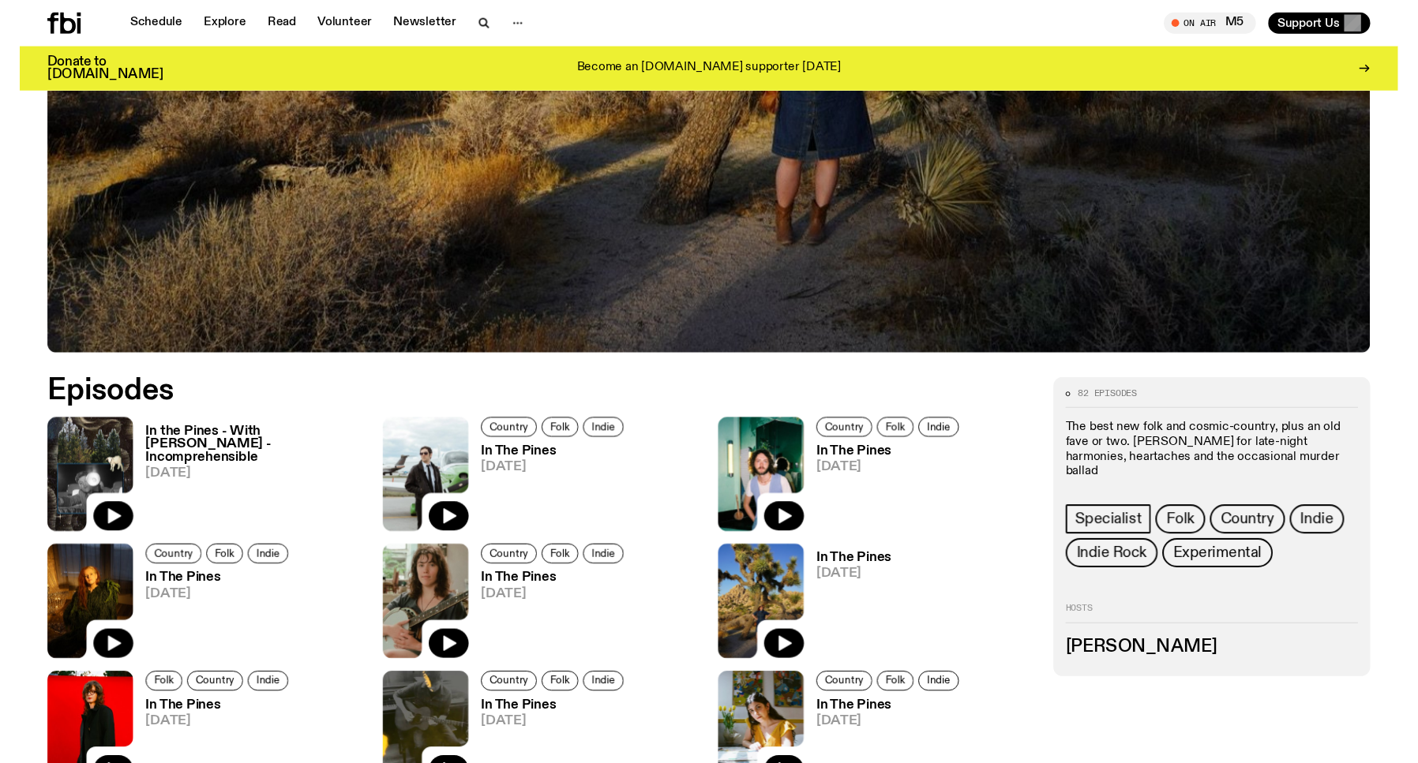
scroll to position [628, 0]
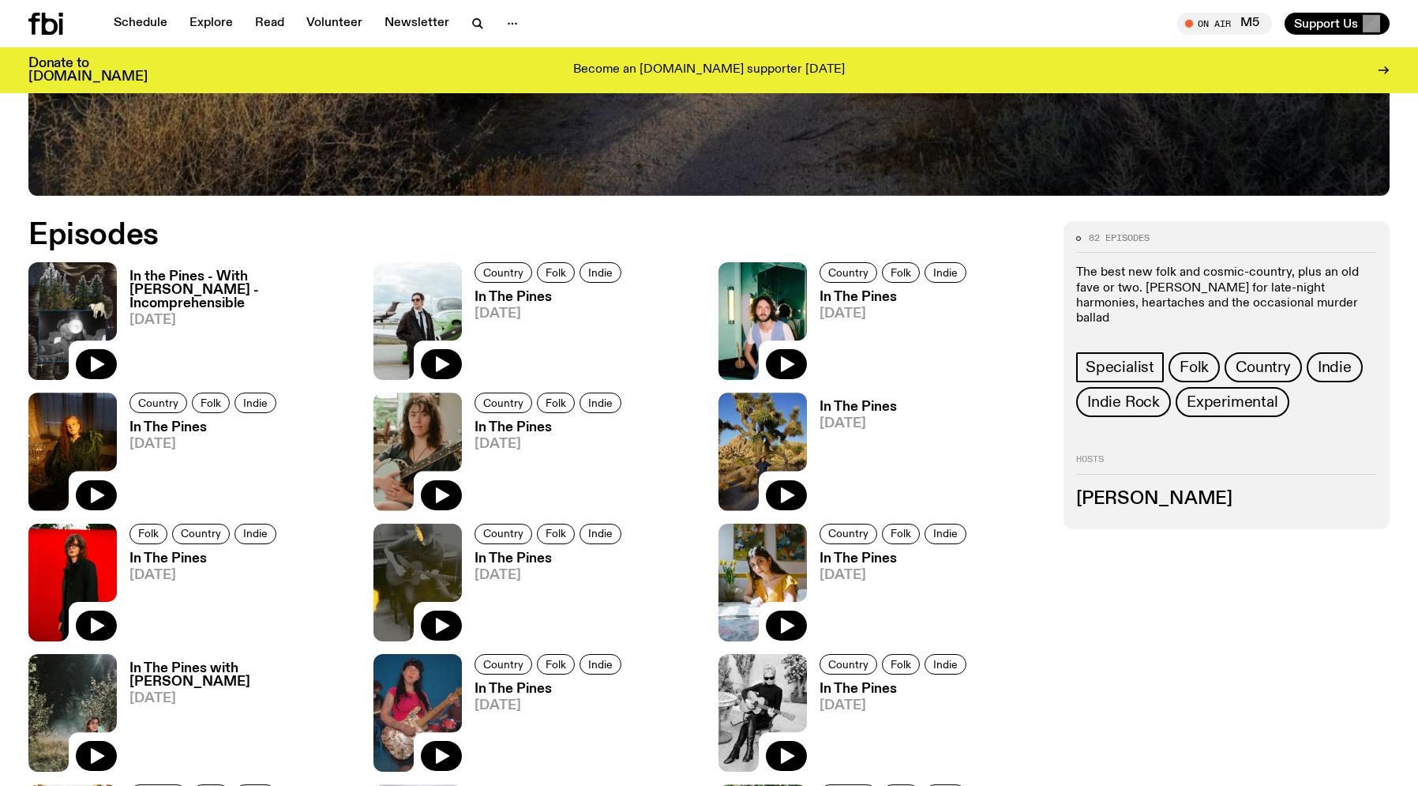
scroll to position [797, 0]
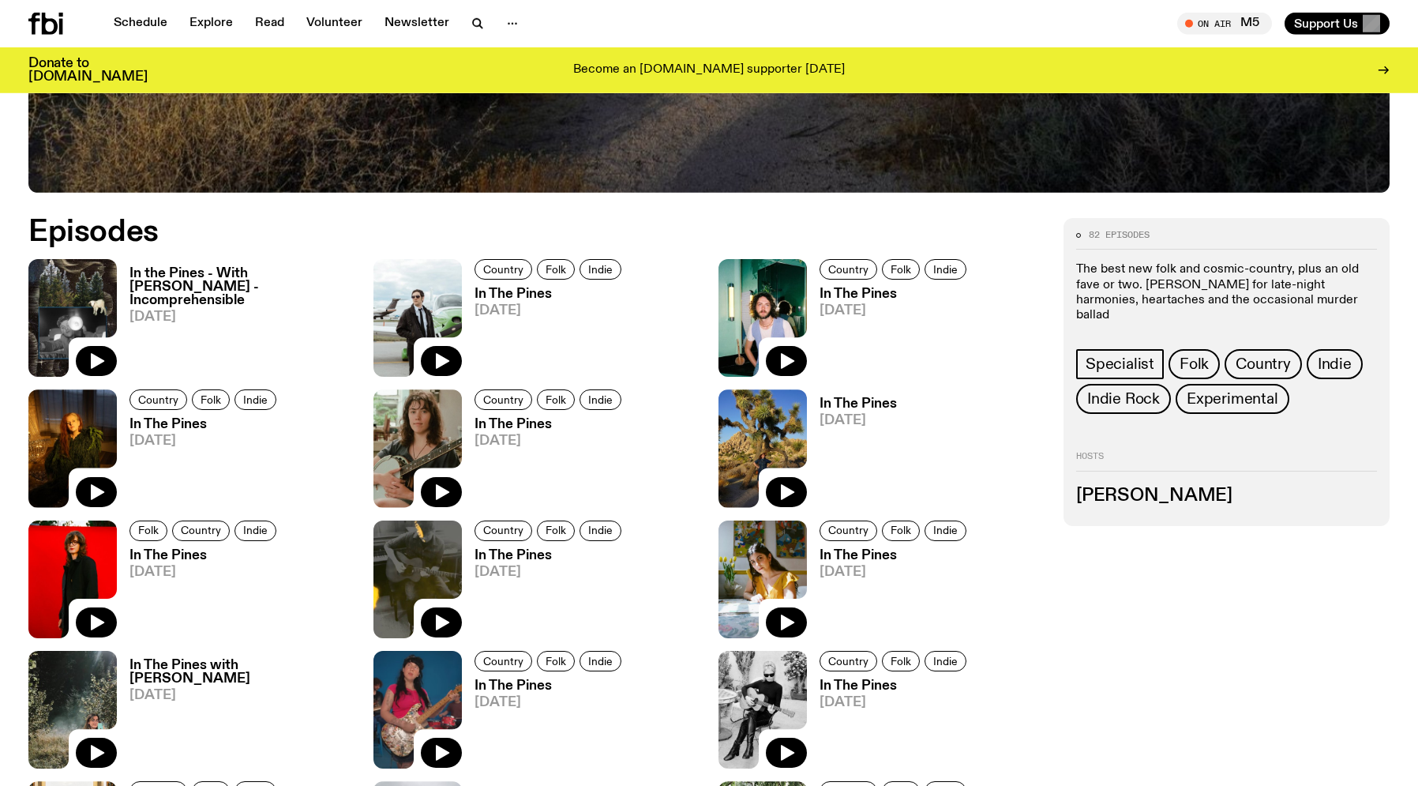
click at [730, 404] on img at bounding box center [762, 448] width 88 height 118
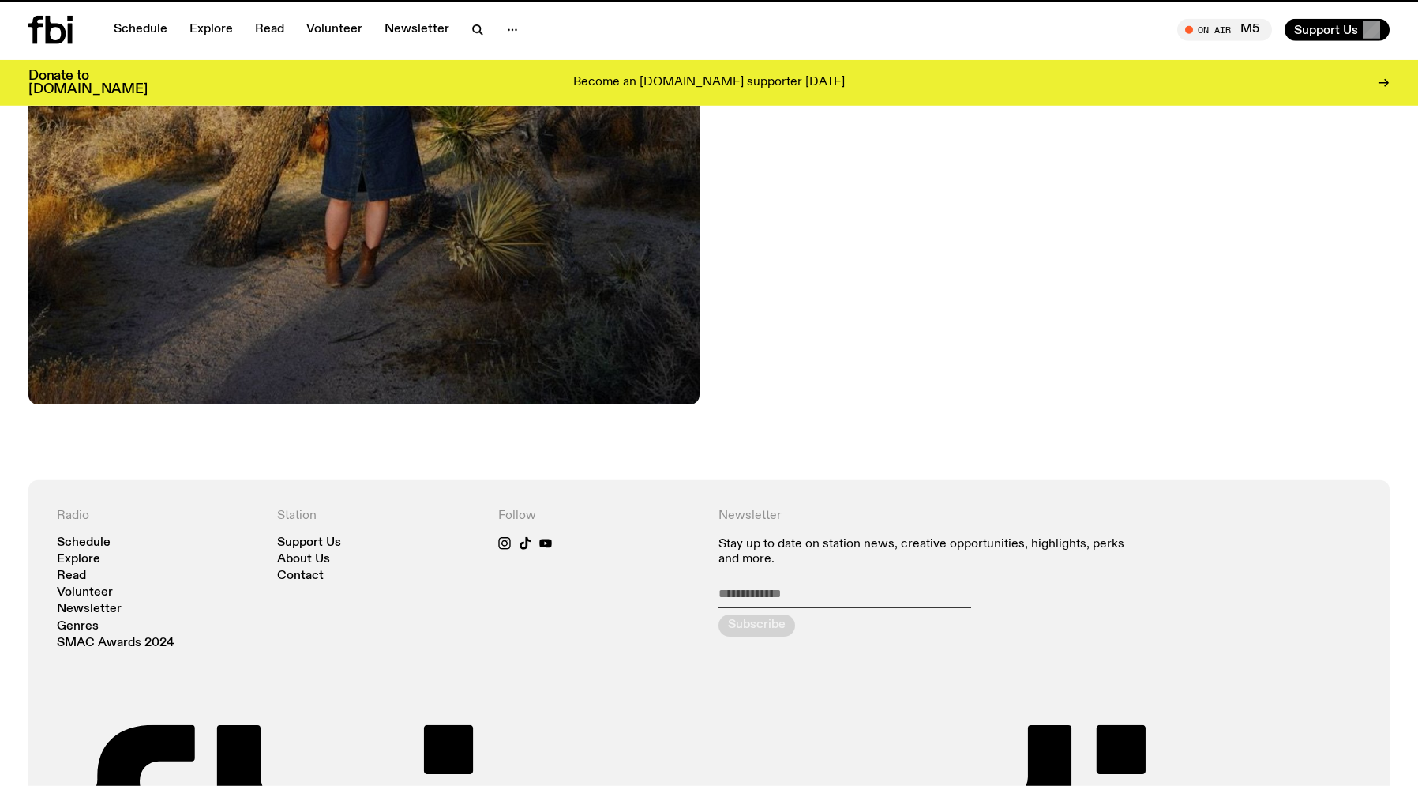
scroll to position [2, 0]
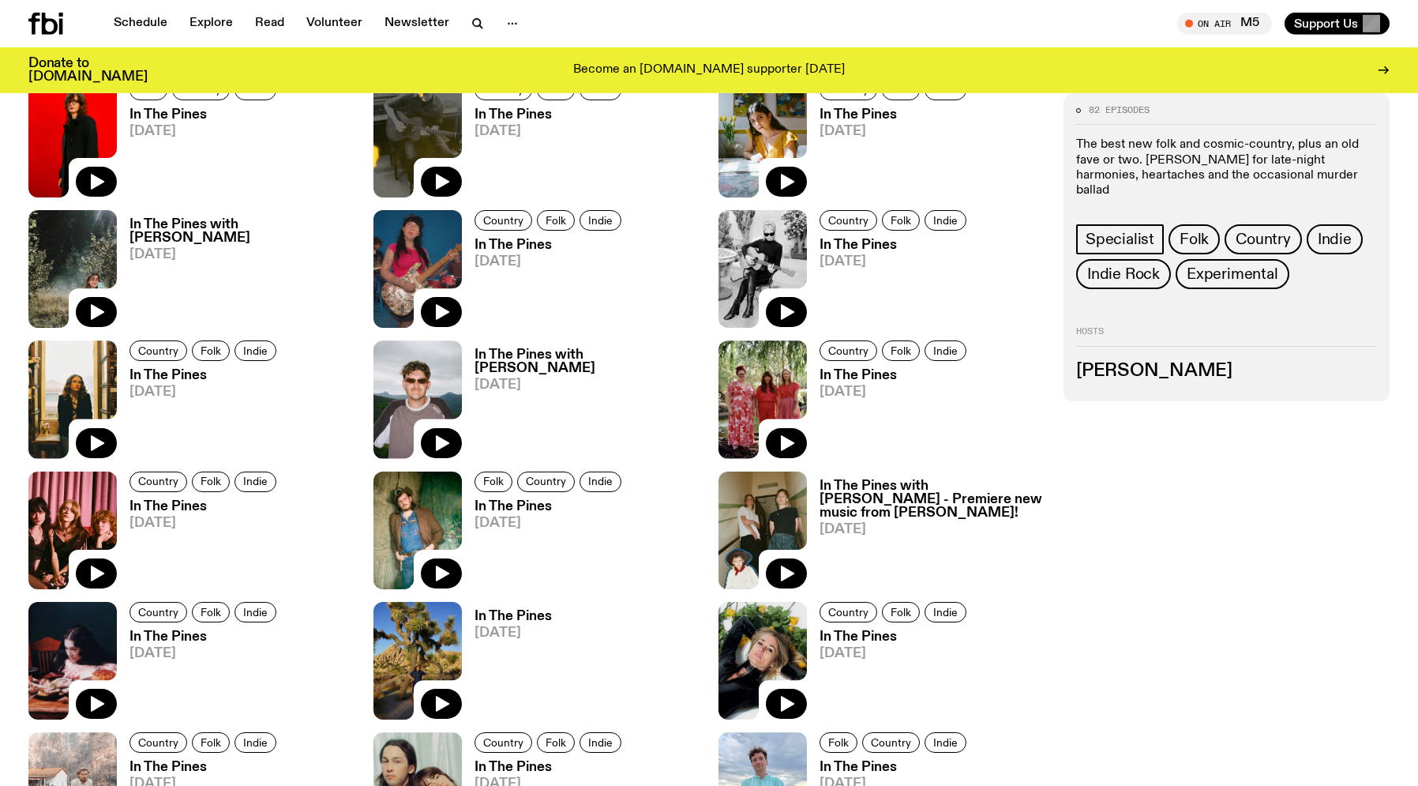
scroll to position [1206, 0]
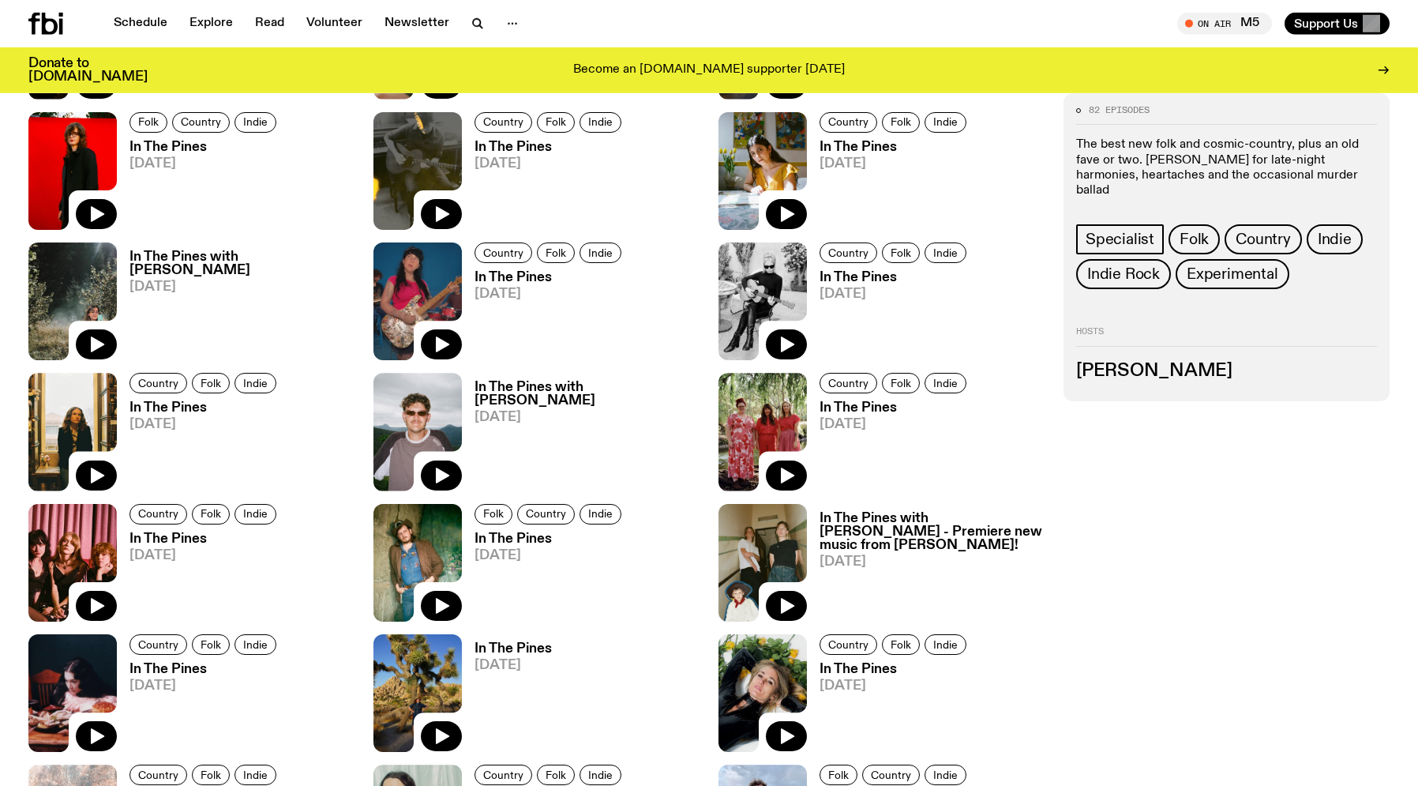
click at [1260, 336] on h2 "Hosts" at bounding box center [1226, 336] width 301 height 19
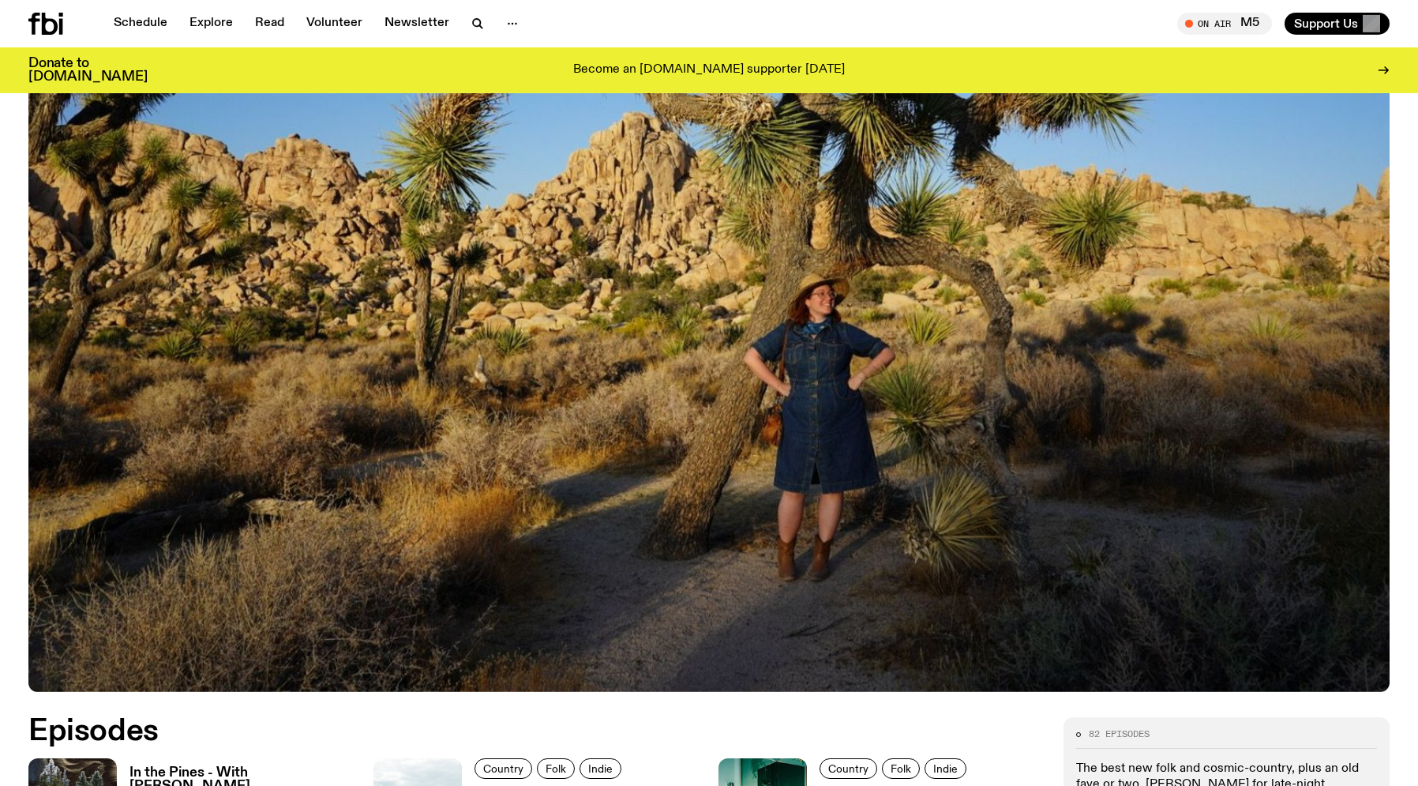
scroll to position [296, 0]
